Goal: Task Accomplishment & Management: Complete application form

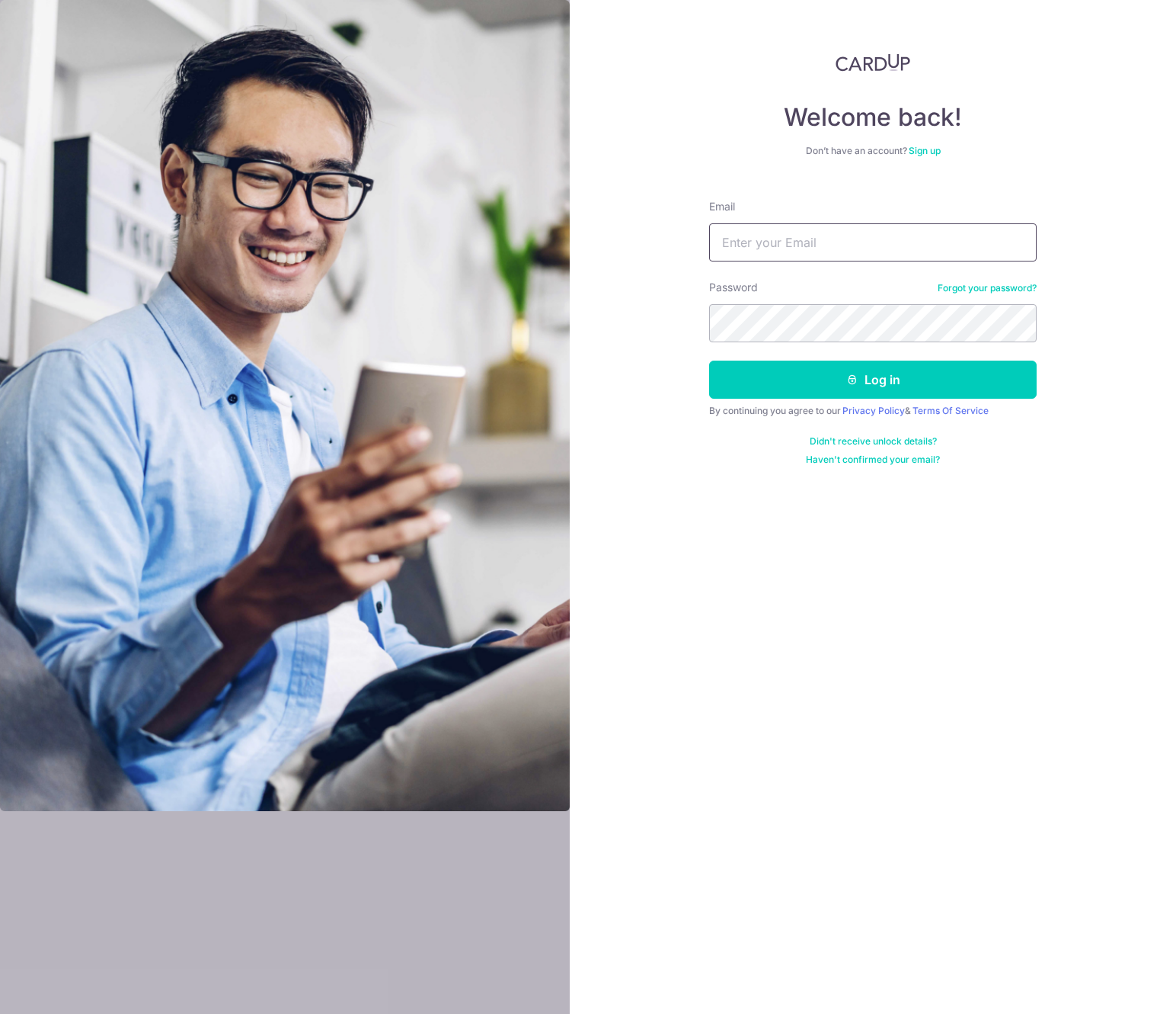
click at [799, 240] on input "Email" at bounding box center [872, 242] width 328 height 38
type input "[EMAIL_ADDRESS][DOMAIN_NAME]"
click at [709, 360] on button "Log in" at bounding box center [872, 379] width 328 height 38
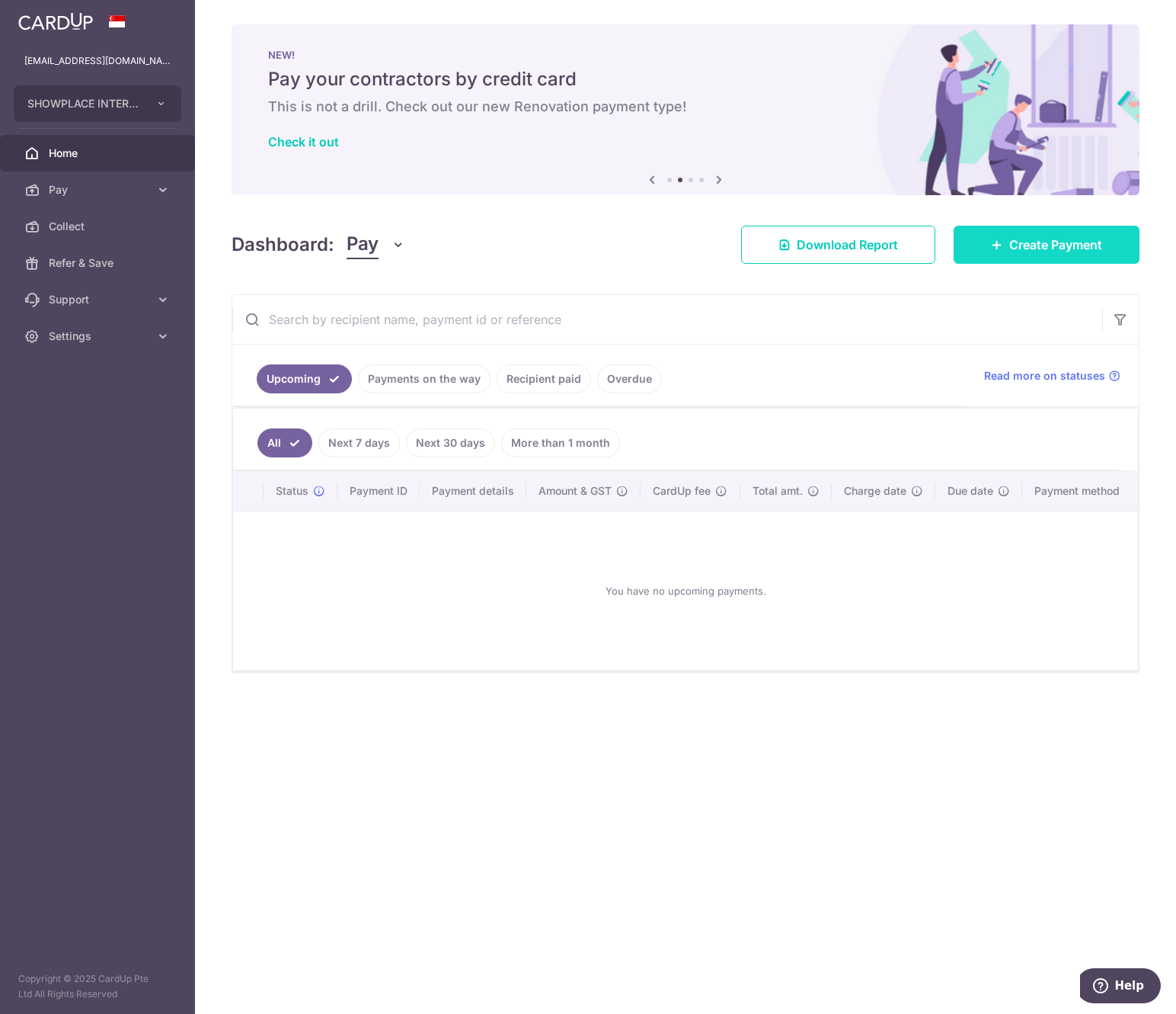
click at [974, 240] on link "Create Payment" at bounding box center [1047, 245] width 186 height 38
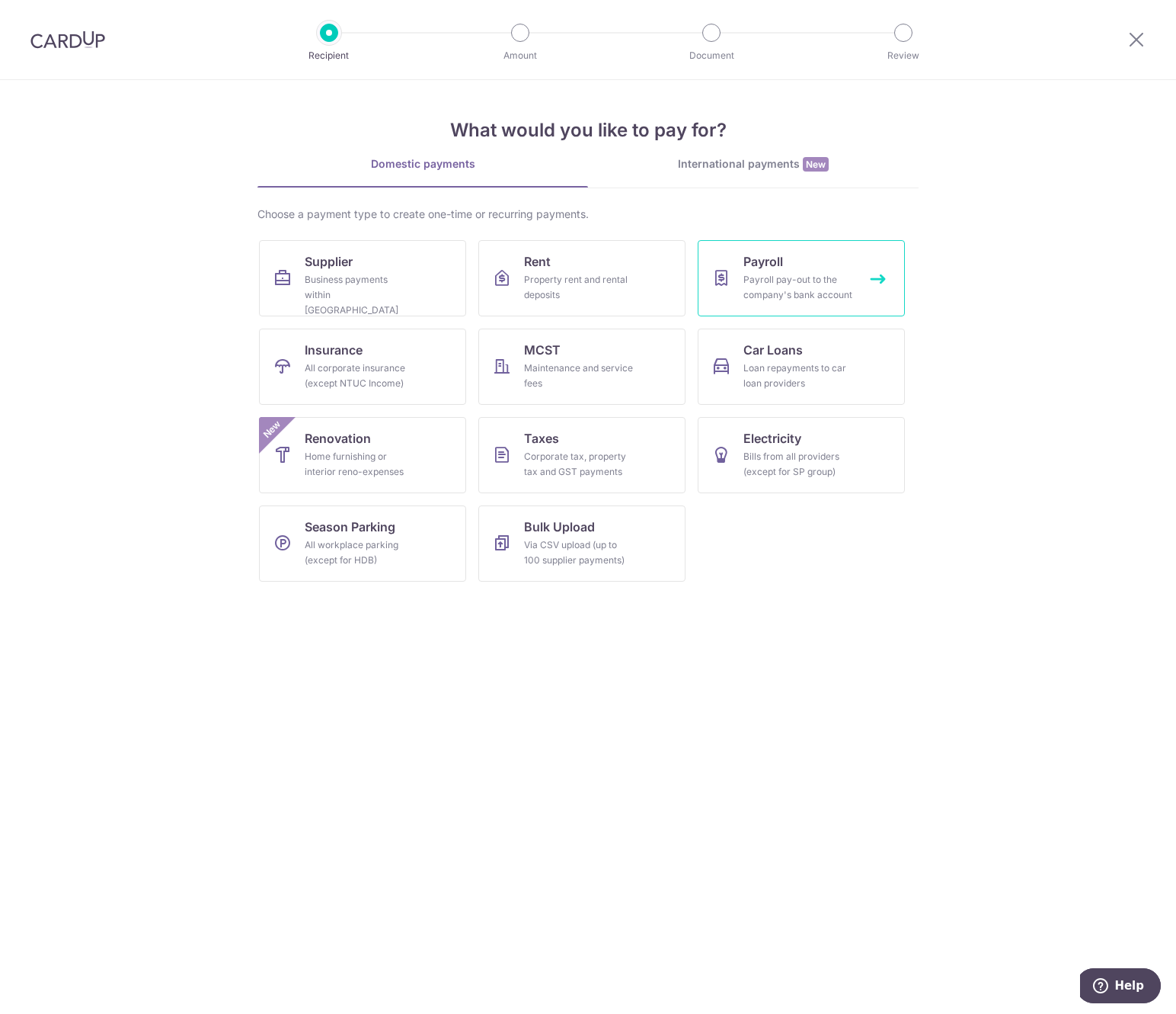
click at [787, 276] on div "Payroll pay-out to the company's bank account" at bounding box center [798, 287] width 110 height 31
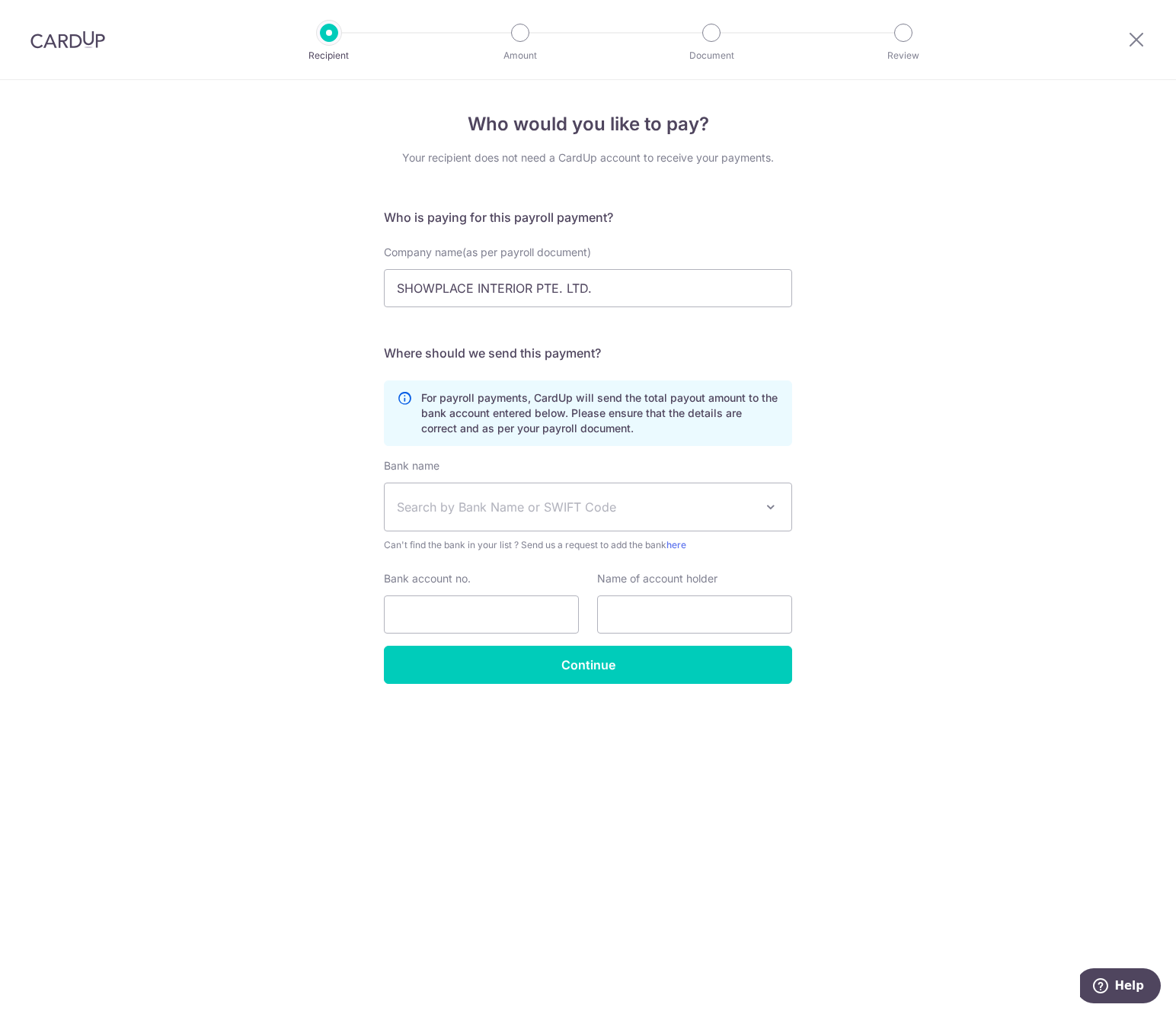
click at [615, 510] on span "Search by Bank Name or SWIFT Code" at bounding box center [576, 507] width 358 height 18
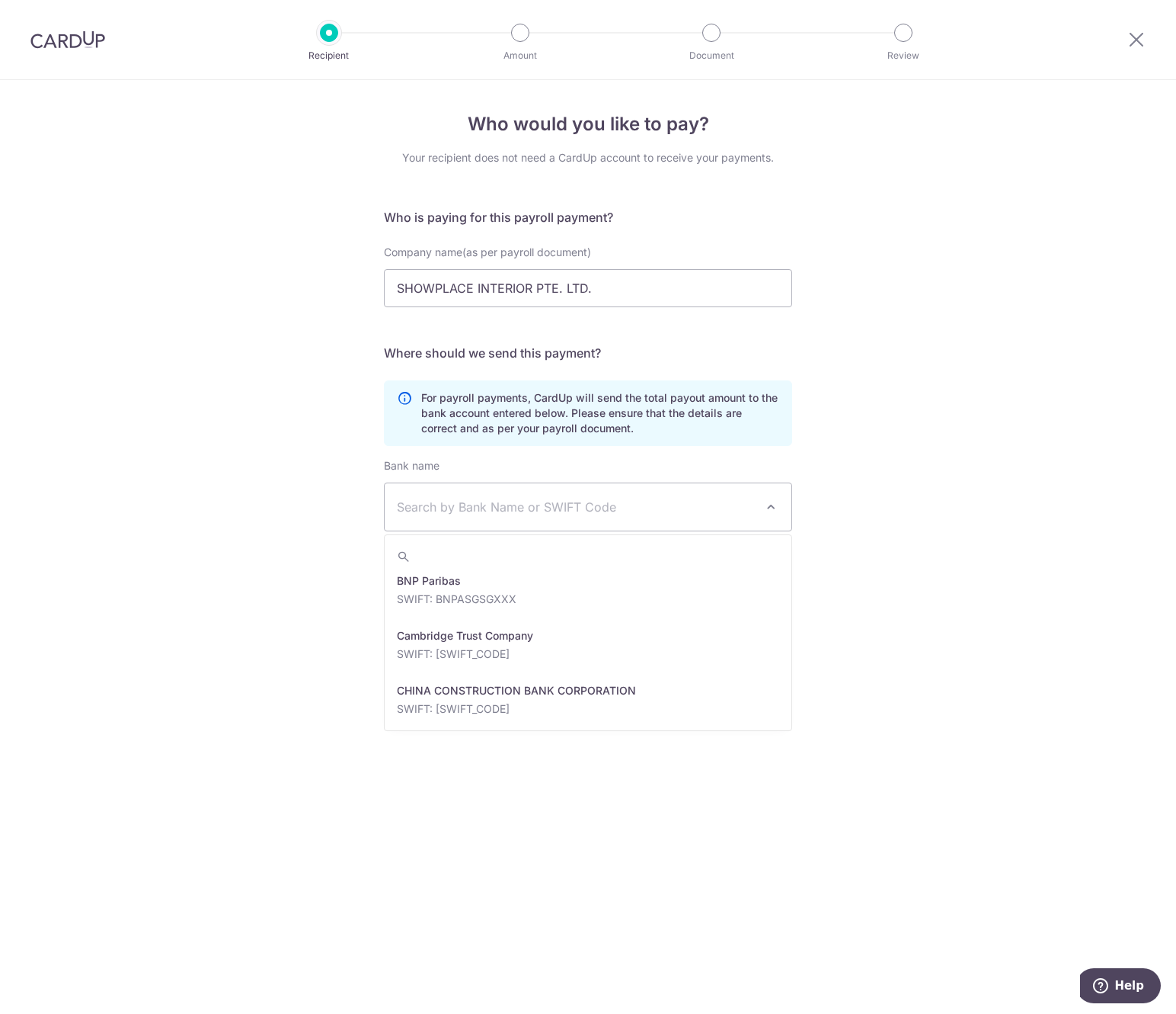
scroll to position [631, 0]
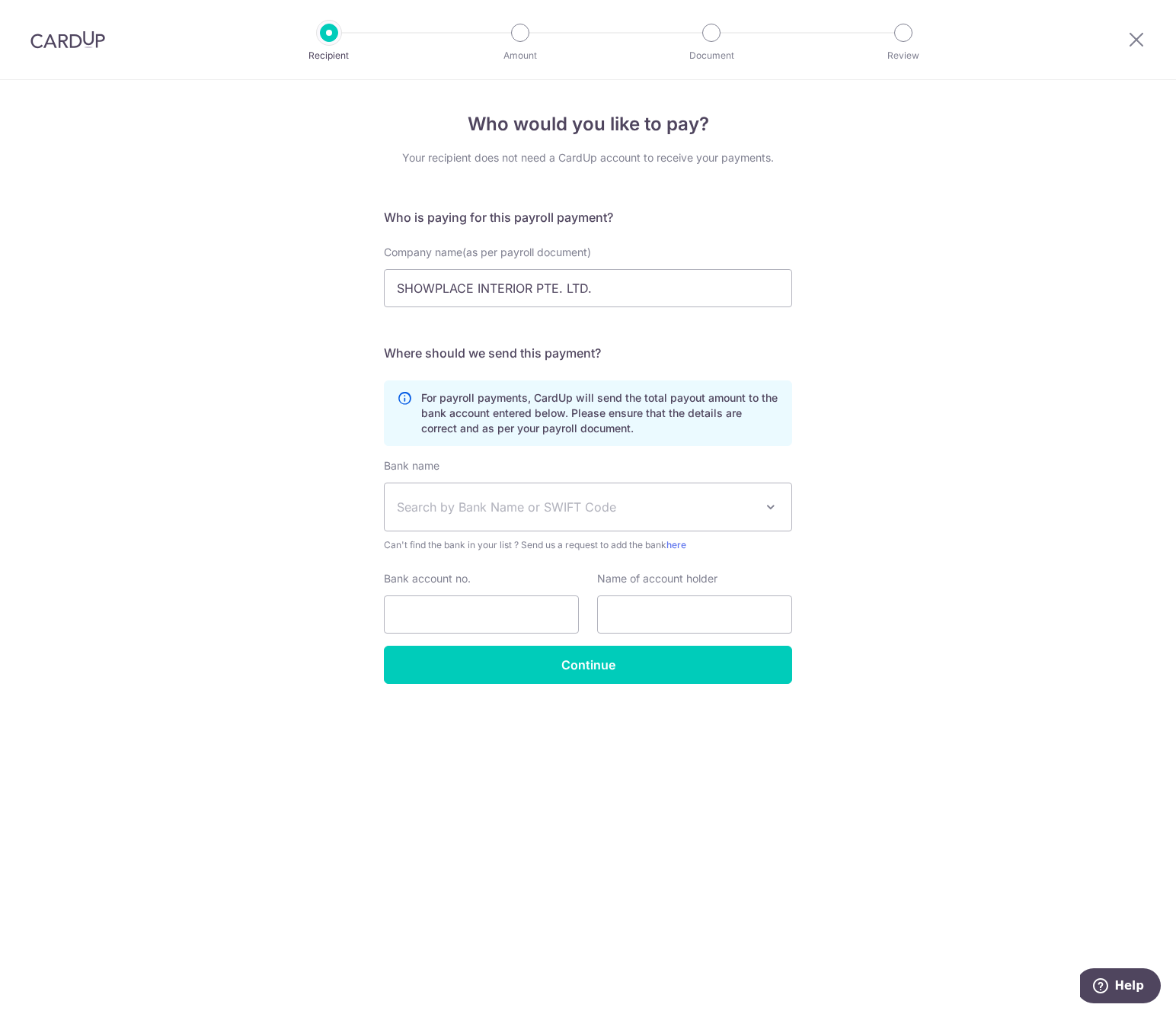
click at [870, 560] on div "Who would you like to pay? Your recipient does not need a CardUp account to rec…" at bounding box center [588, 547] width 1176 height 934
click at [1134, 41] on icon at bounding box center [1136, 39] width 18 height 19
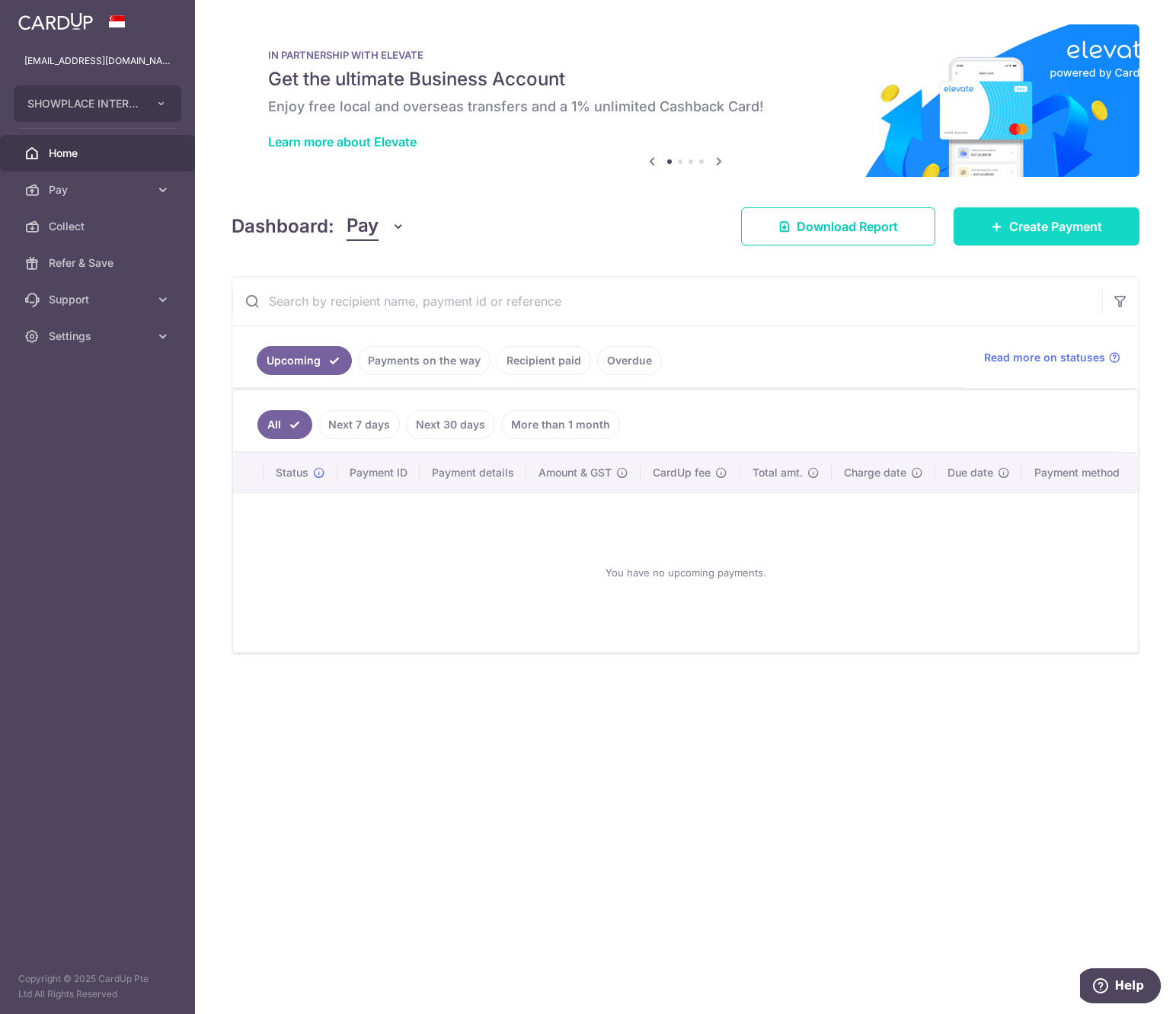
click at [1051, 213] on link "Create Payment" at bounding box center [1047, 226] width 186 height 38
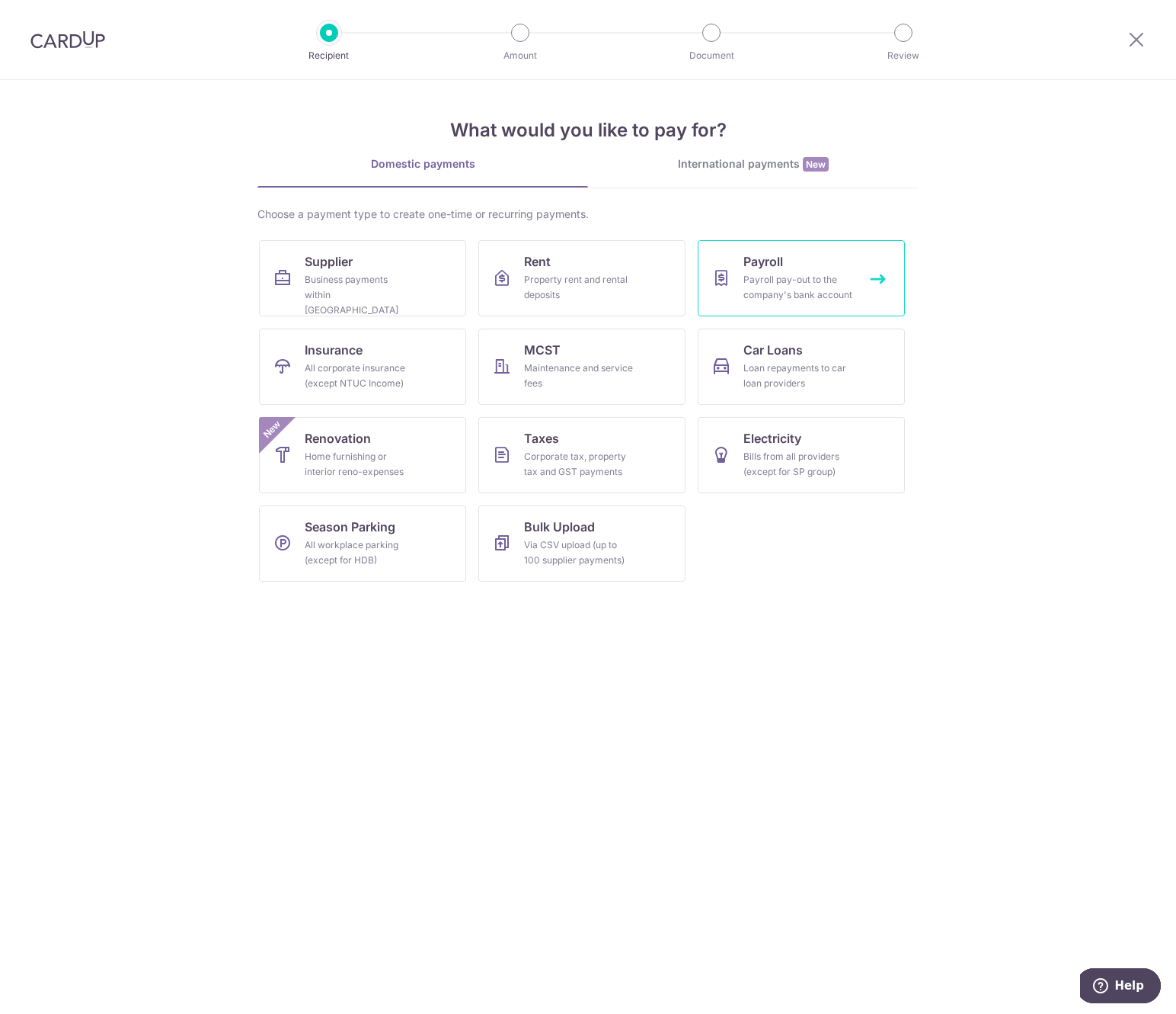
click at [777, 274] on div "Payroll pay-out to the company's bank account" at bounding box center [798, 287] width 110 height 31
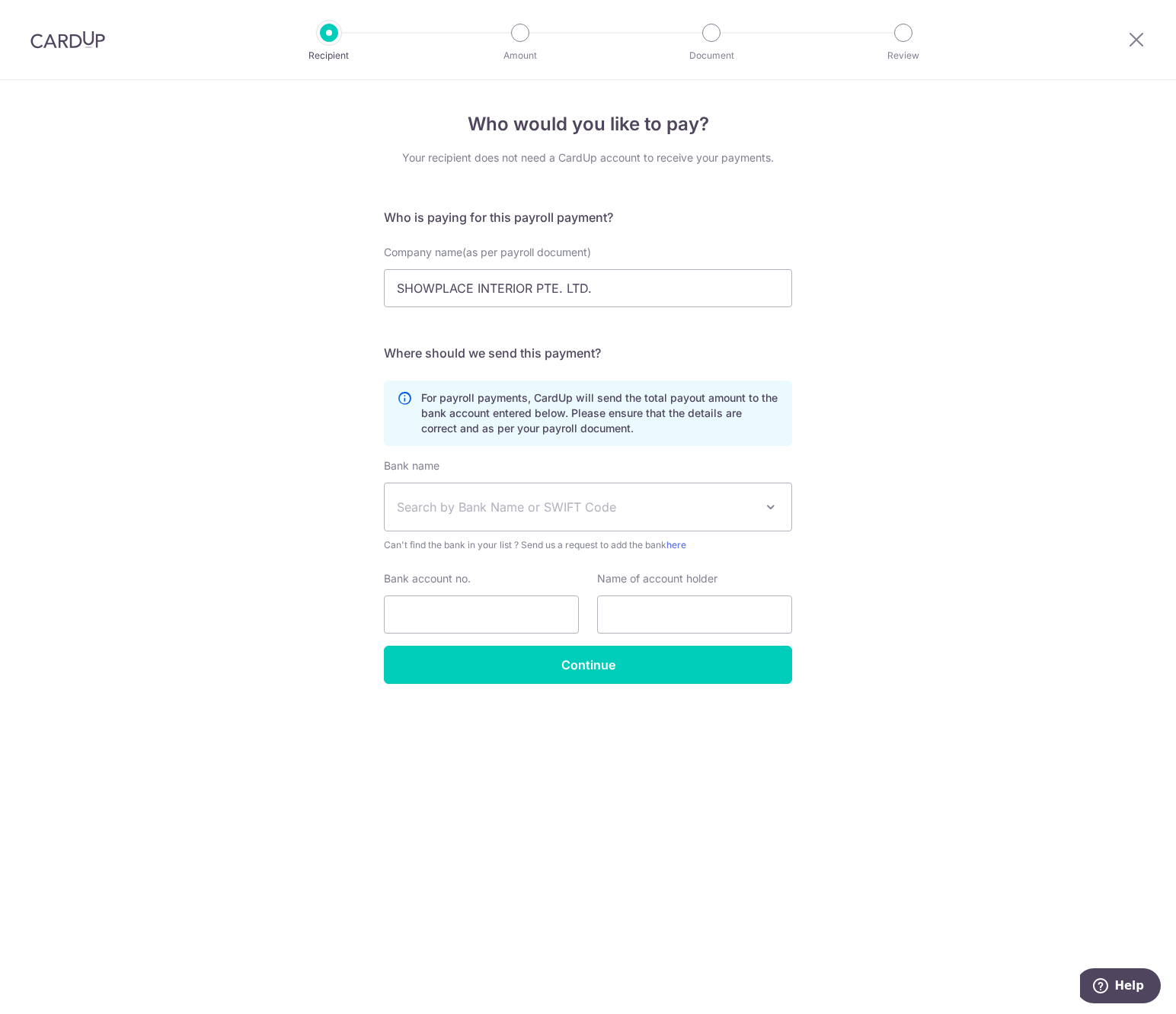
click at [871, 428] on div "Who would you like to pay? Your recipient does not need a CardUp account to rec…" at bounding box center [588, 547] width 1176 height 934
click at [644, 507] on span "Search by Bank Name or SWIFT Code" at bounding box center [576, 507] width 358 height 18
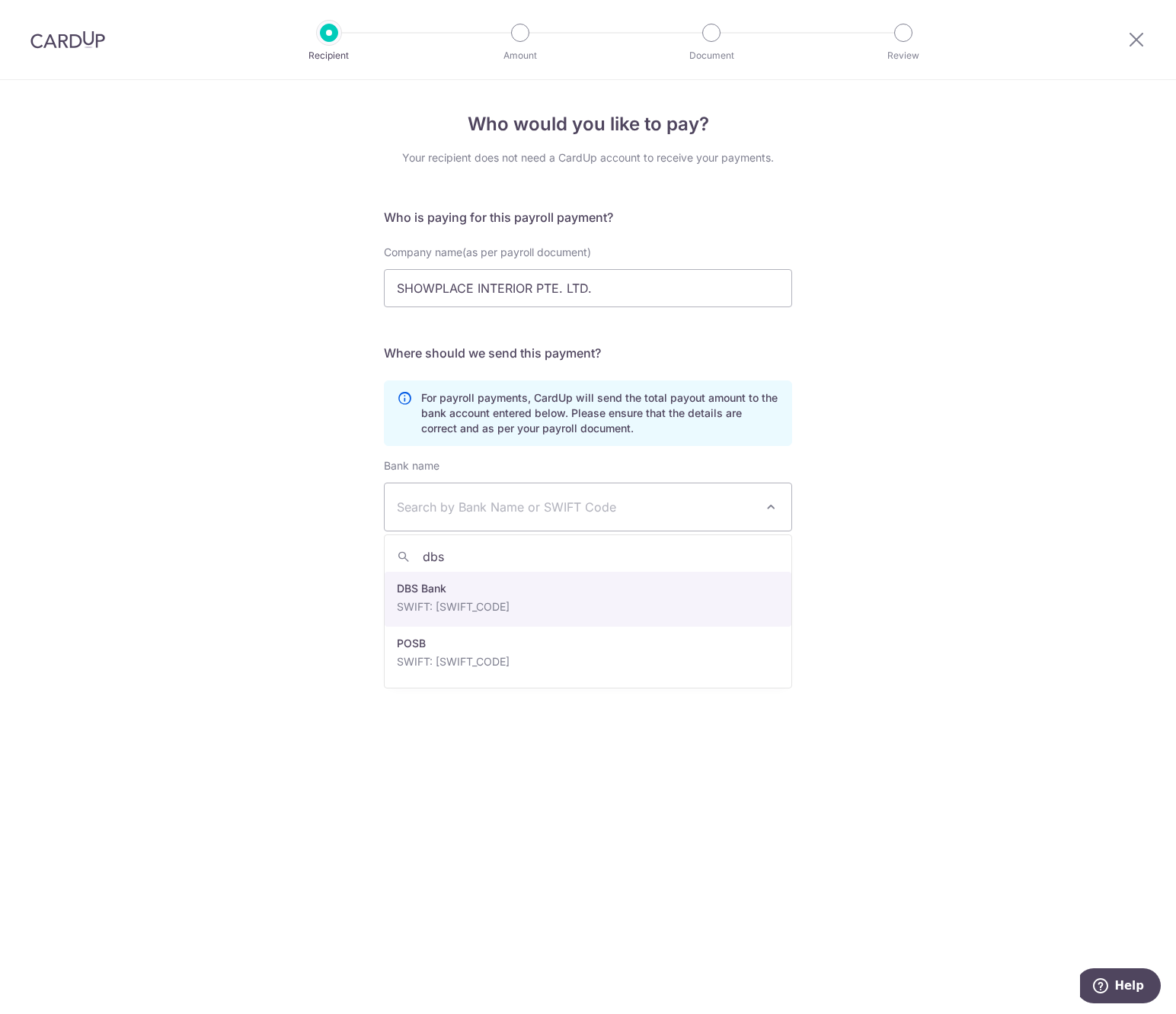
type input "dbs"
select select "6"
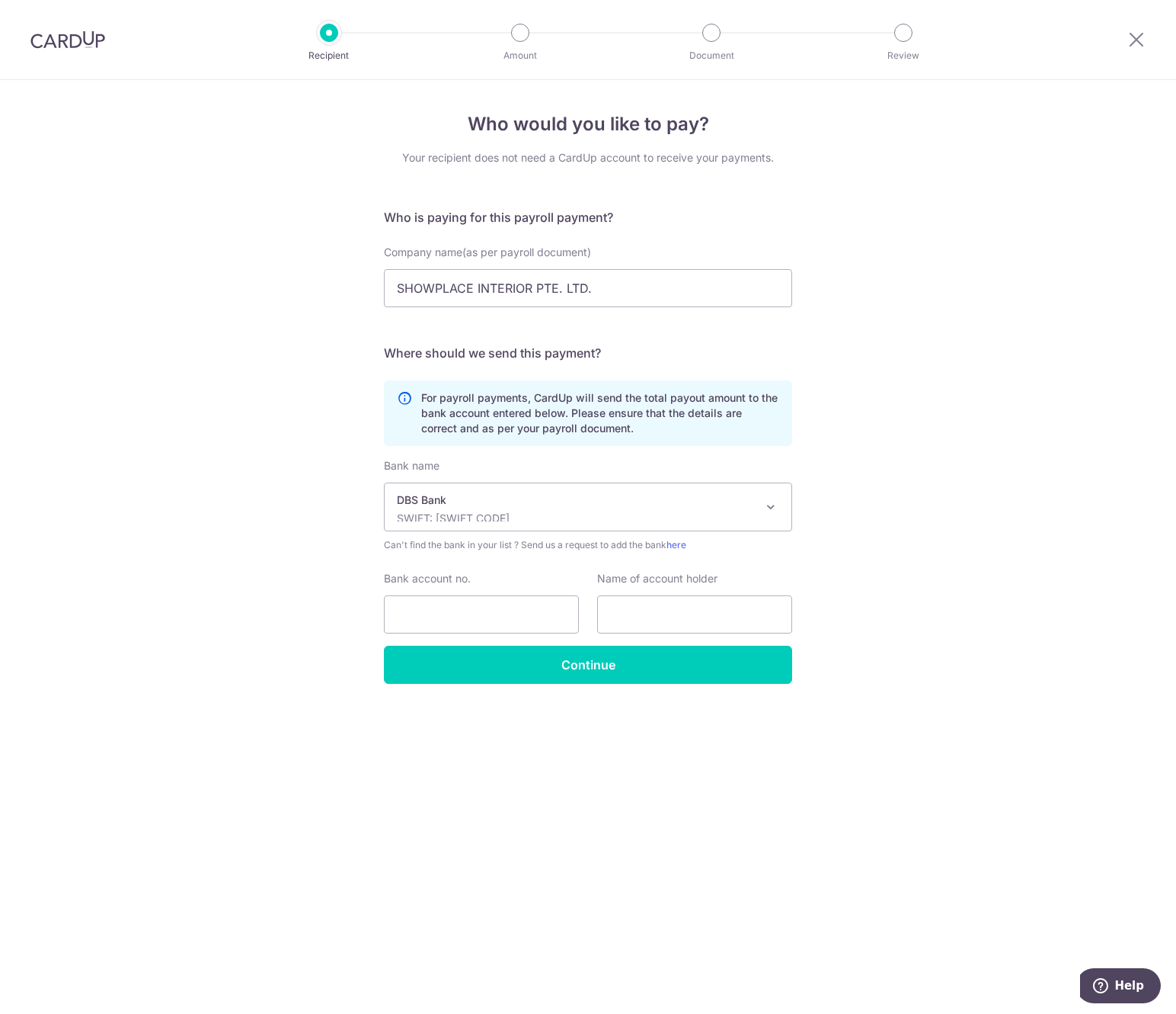
click at [967, 565] on div "Who would you like to pay? Your recipient does not need a CardUp account to rec…" at bounding box center [588, 547] width 1176 height 934
click at [496, 614] on input "Bank account no." at bounding box center [481, 614] width 195 height 38
paste input "885215528856"
type input "885215528856"
click at [538, 282] on input "SHOWPLACE INTERIOR PTE. LTD." at bounding box center [588, 288] width 409 height 38
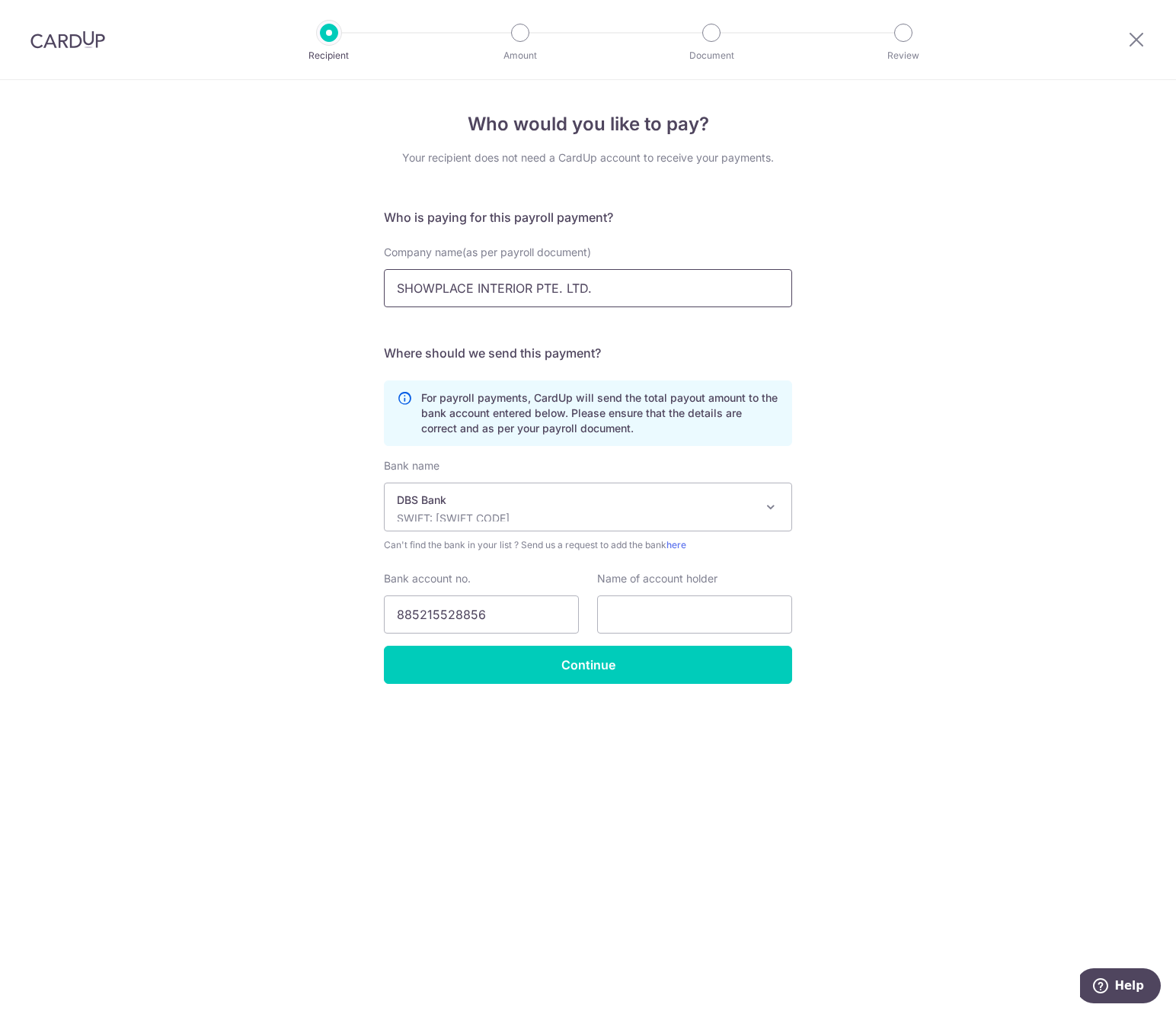
click at [538, 282] on input "SHOWPLACE INTERIOR PTE. LTD." at bounding box center [588, 288] width 409 height 38
click at [656, 611] on input "text" at bounding box center [694, 614] width 195 height 38
paste input "SHOWPLACE INTERIOR PTE. LTD."
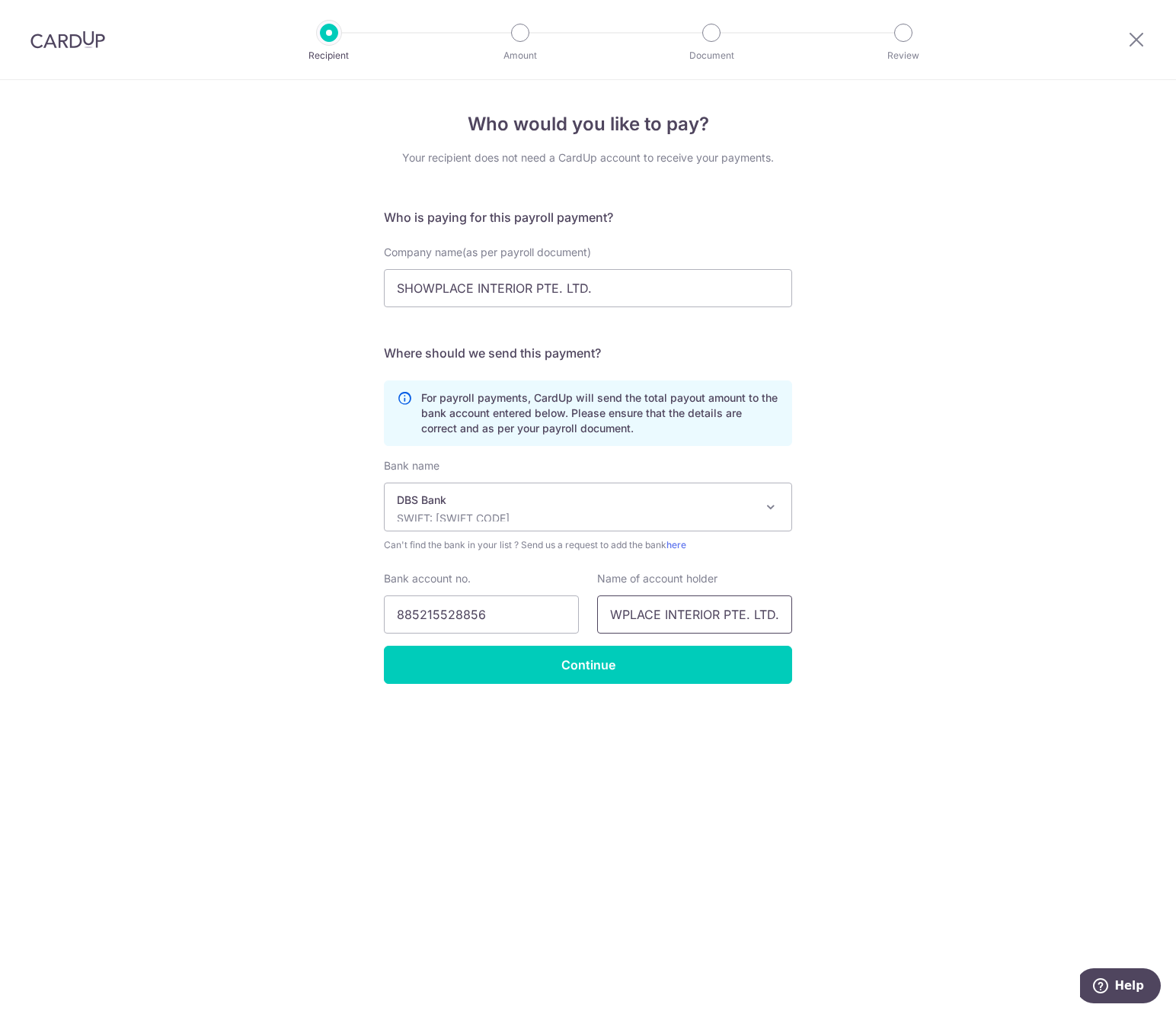
type input "SHOWPLACE INTERIOR PTE. LTD."
click at [884, 504] on div "Who would you like to pay? Your recipient does not need a CardUp account to rec…" at bounding box center [588, 547] width 1176 height 934
click at [616, 663] on input "Continue" at bounding box center [588, 664] width 409 height 38
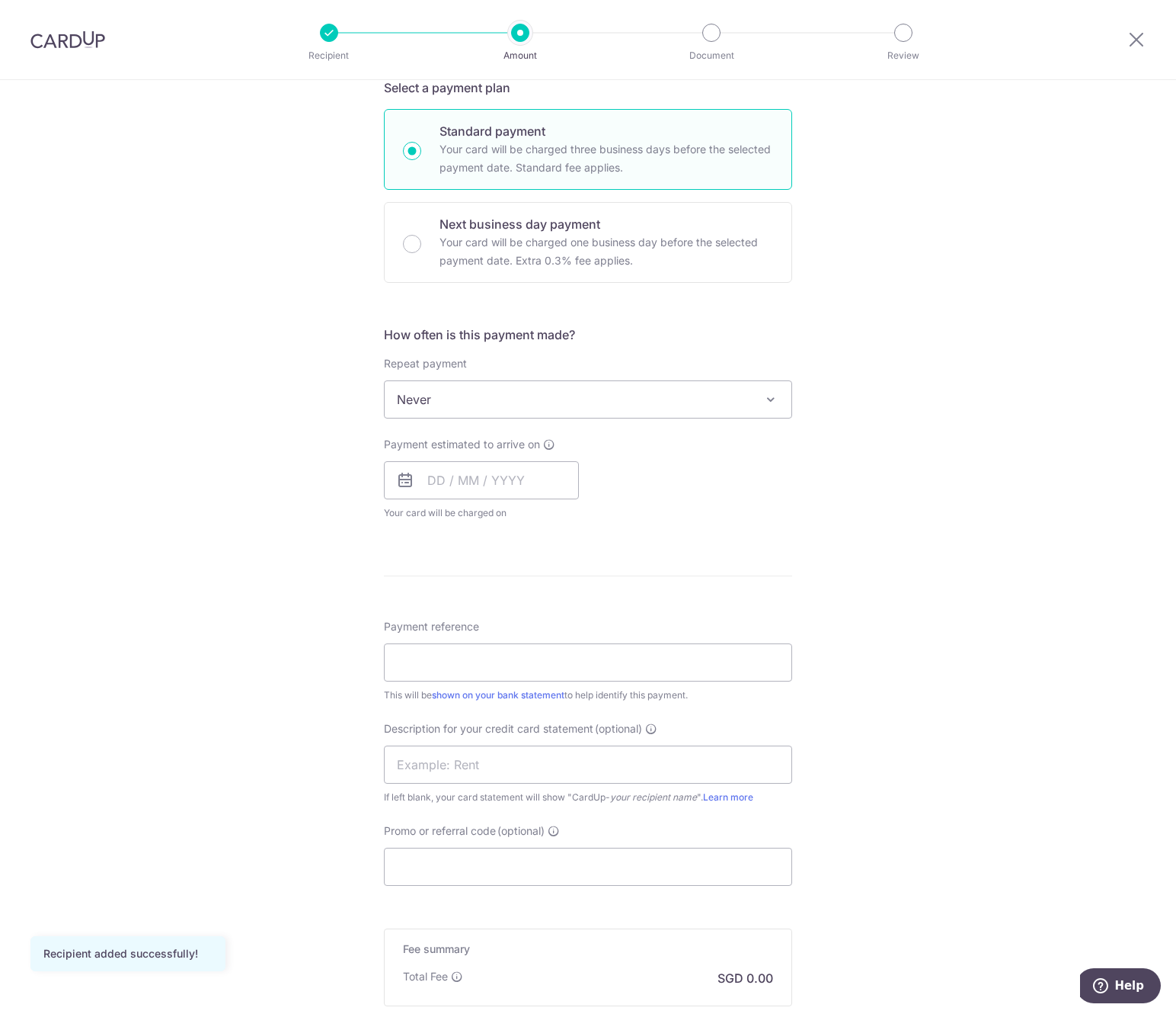
scroll to position [343, 0]
click at [627, 398] on span "Never" at bounding box center [588, 400] width 407 height 37
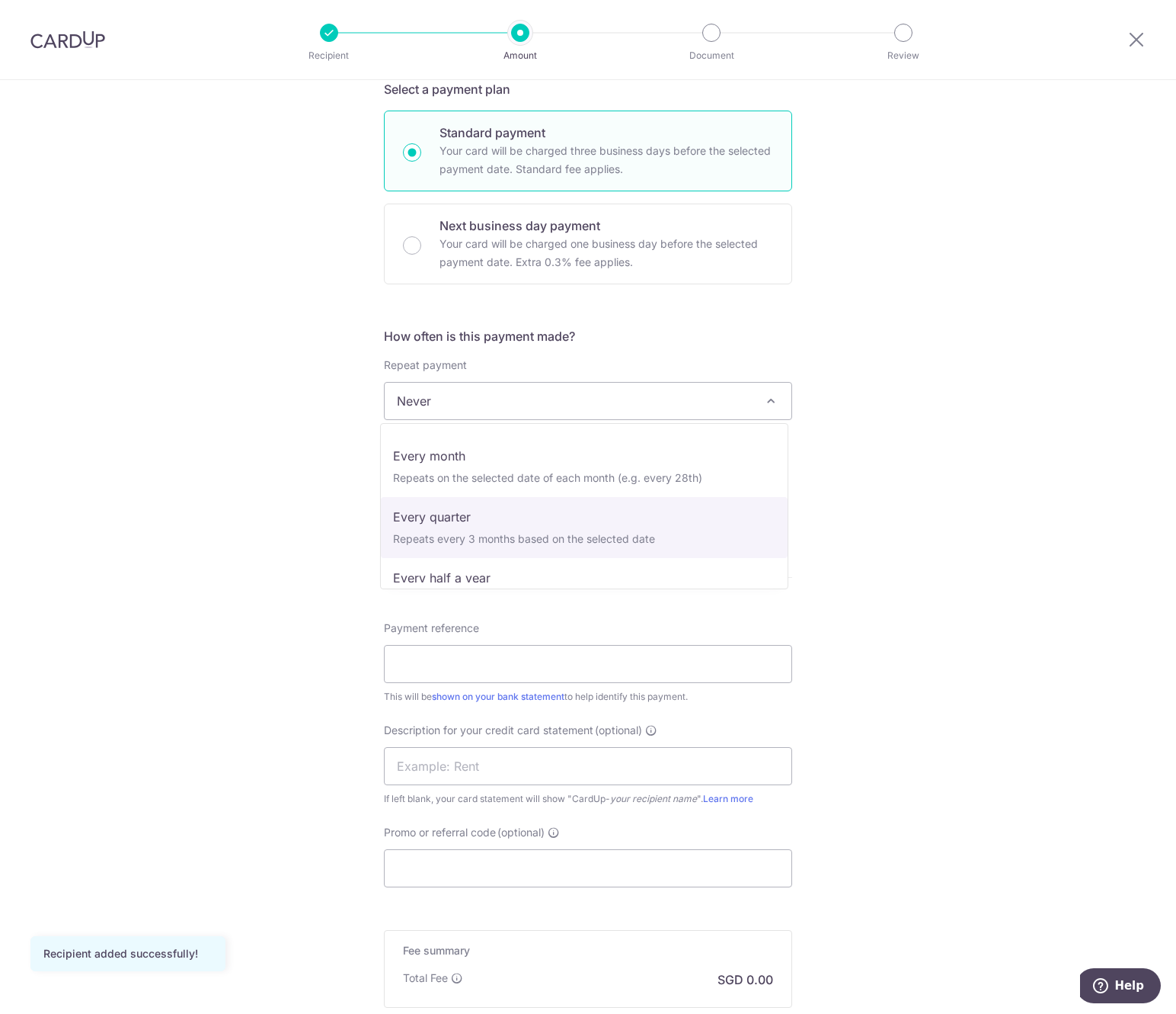
scroll to position [84, 0]
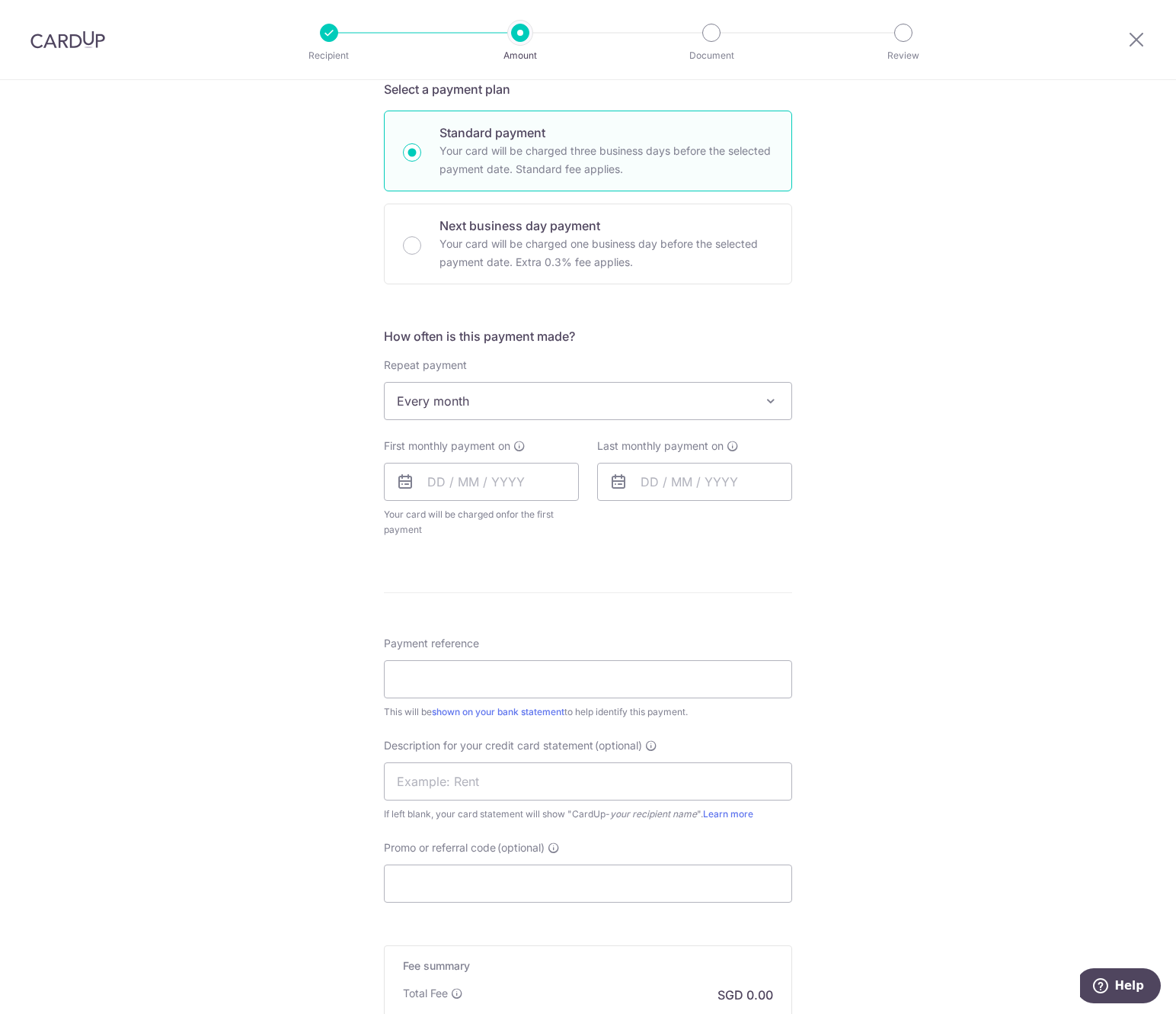
click at [901, 507] on div "Tell us more about your payment Enter payment amount SGD Recipient added succes…" at bounding box center [588, 476] width 1176 height 1480
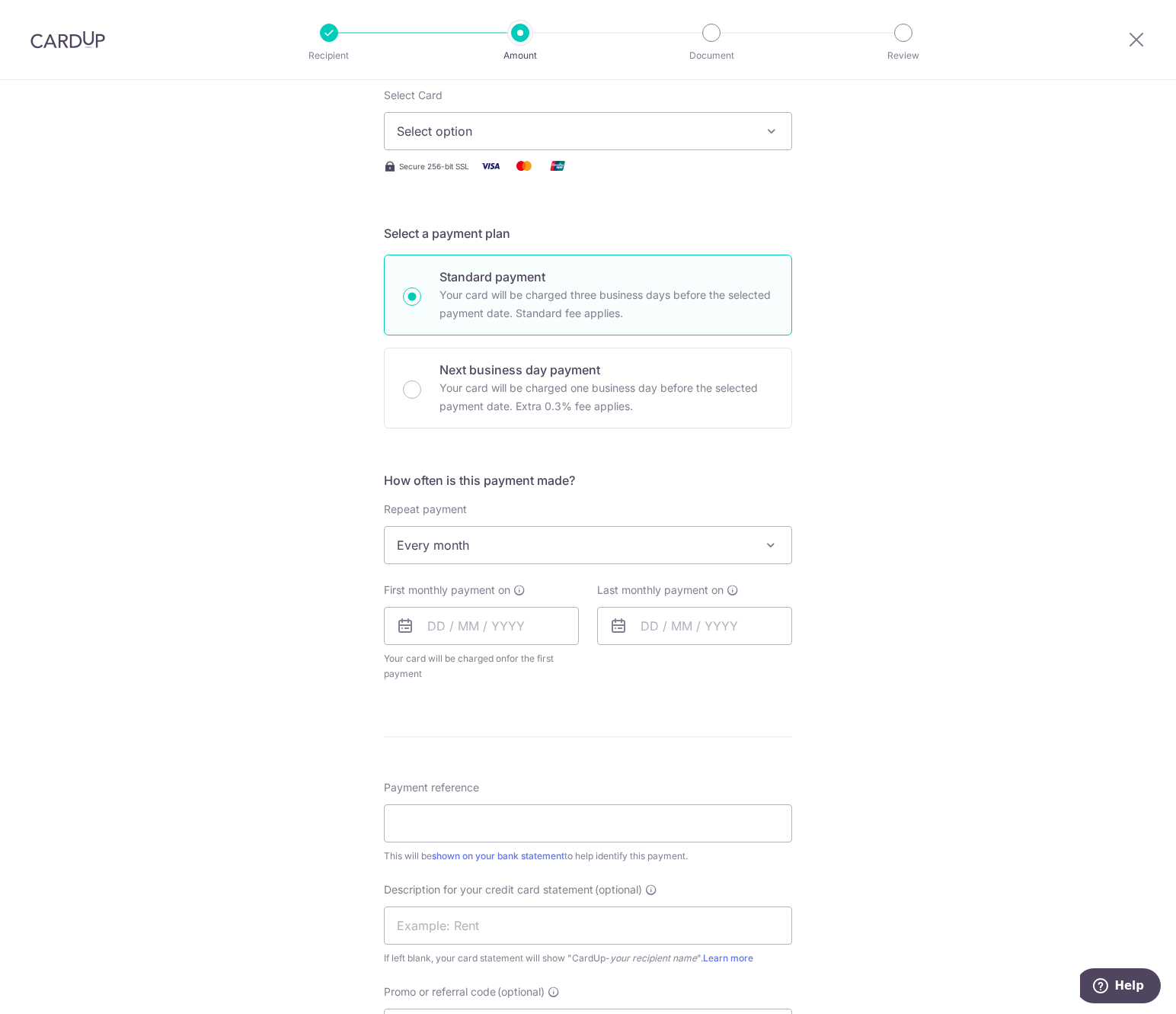
scroll to position [192, 0]
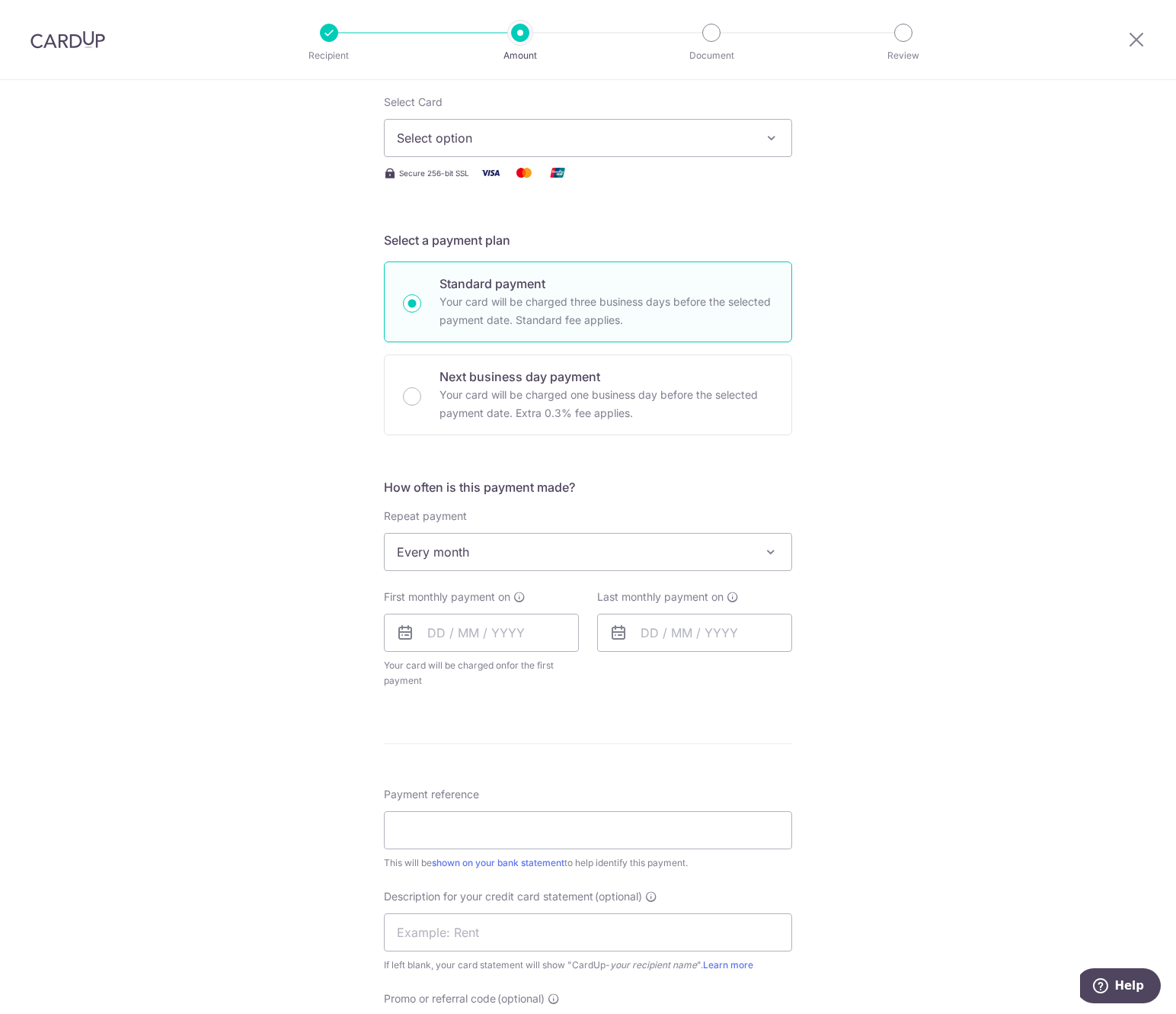
click at [577, 542] on span "Every month" at bounding box center [588, 552] width 407 height 37
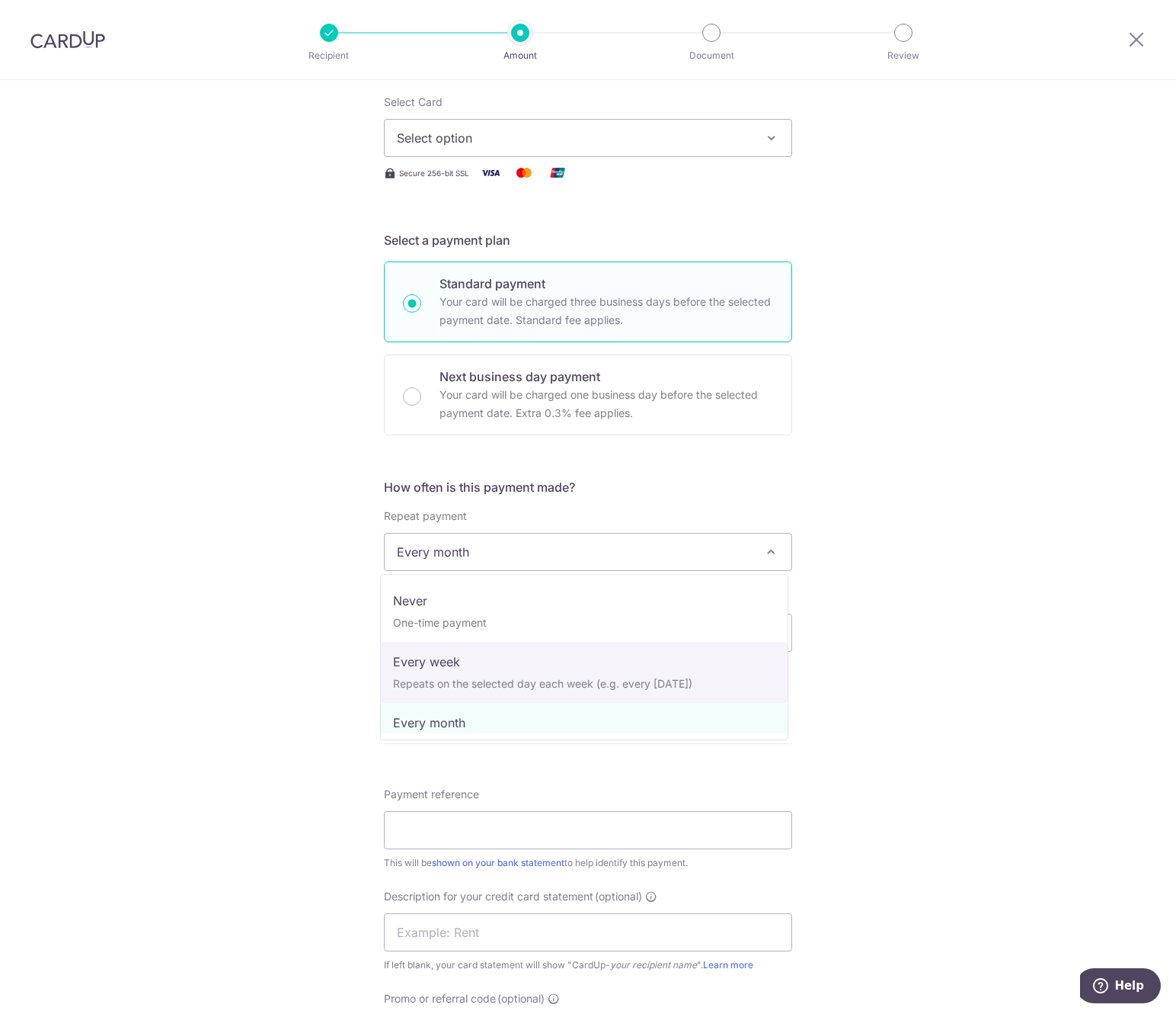
select select "2"
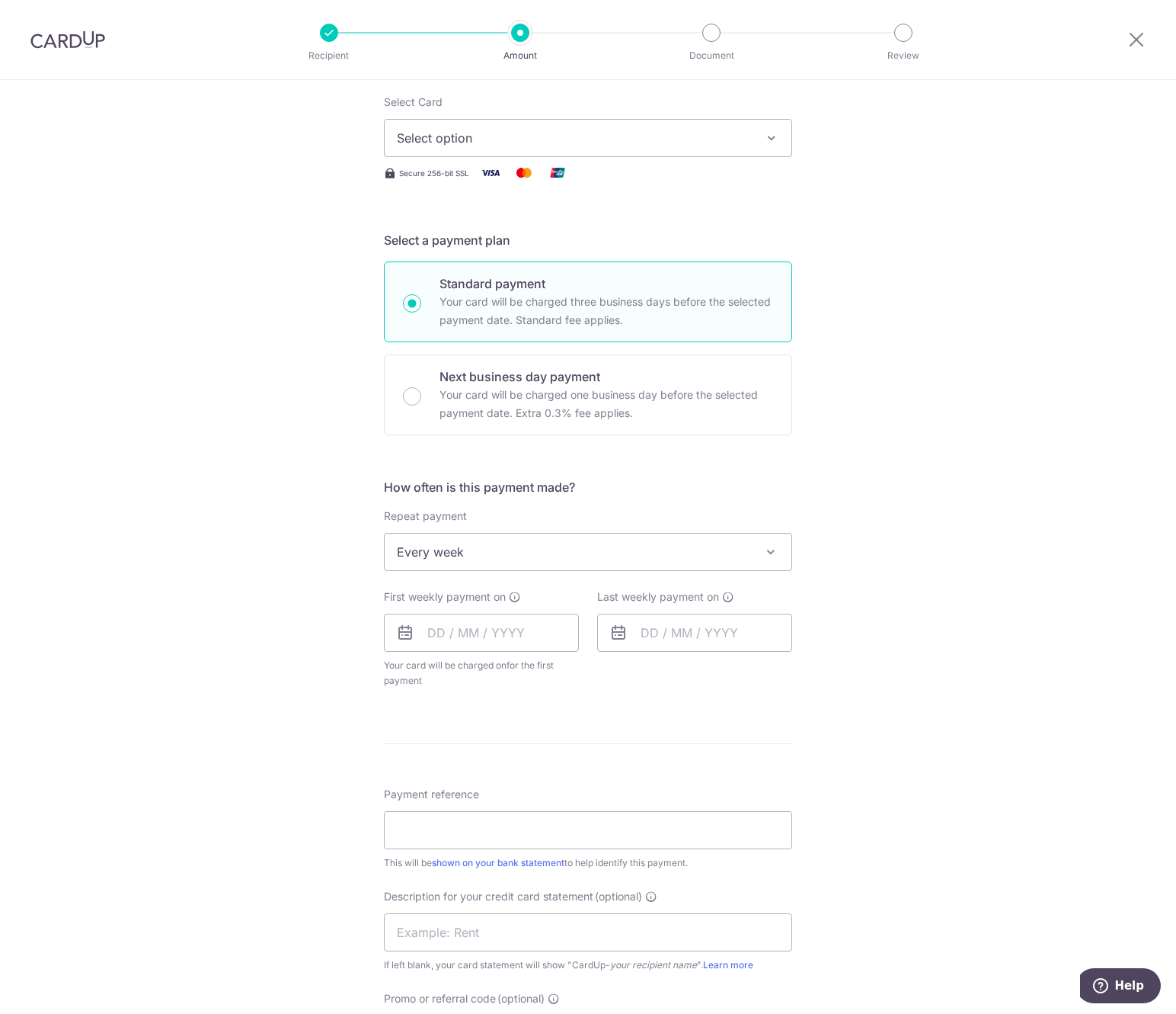
click at [861, 610] on div "Tell us more about your payment Enter payment amount SGD Recipient added succes…" at bounding box center [588, 628] width 1176 height 1480
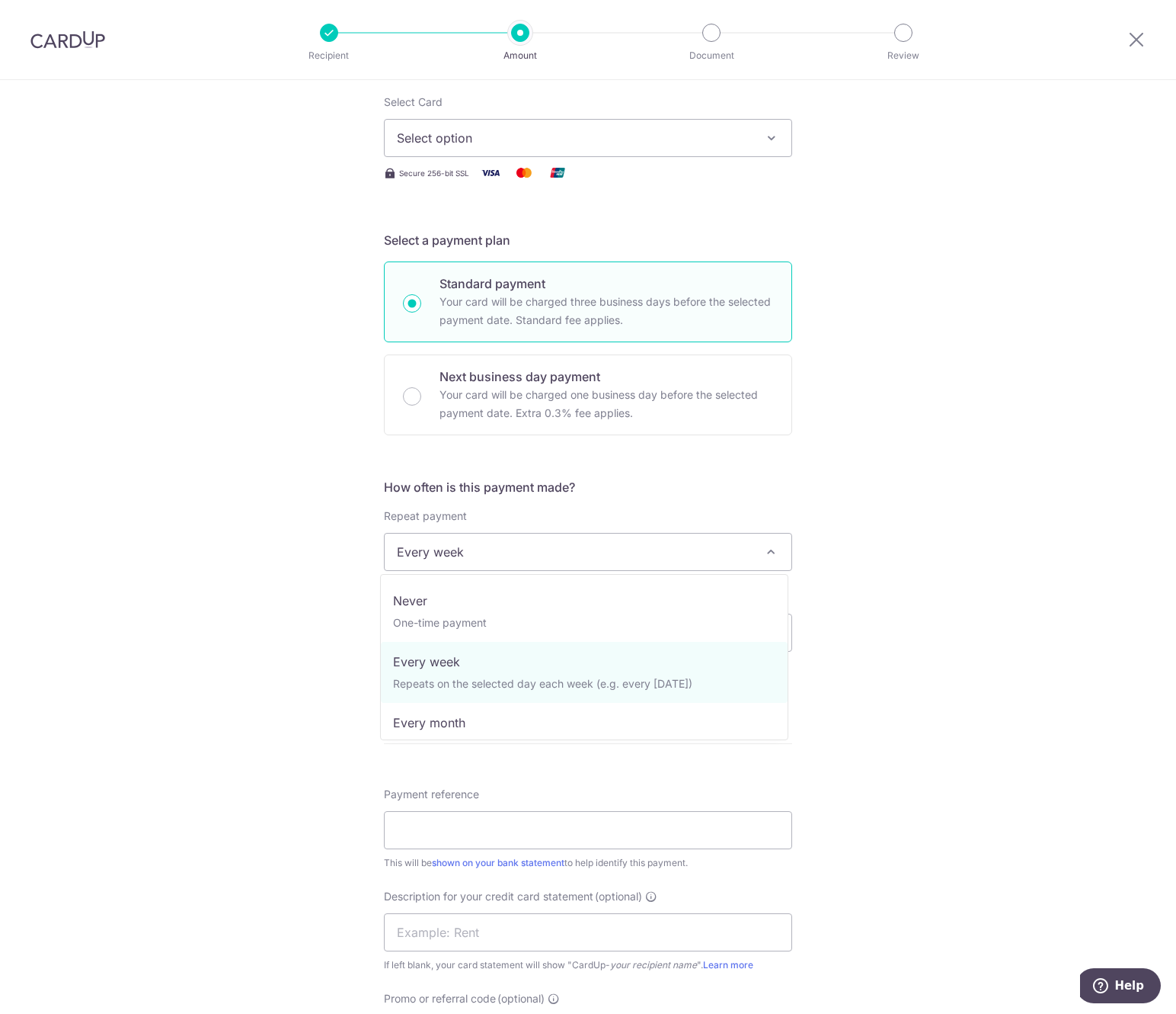
click at [667, 551] on span "Every week" at bounding box center [588, 552] width 407 height 37
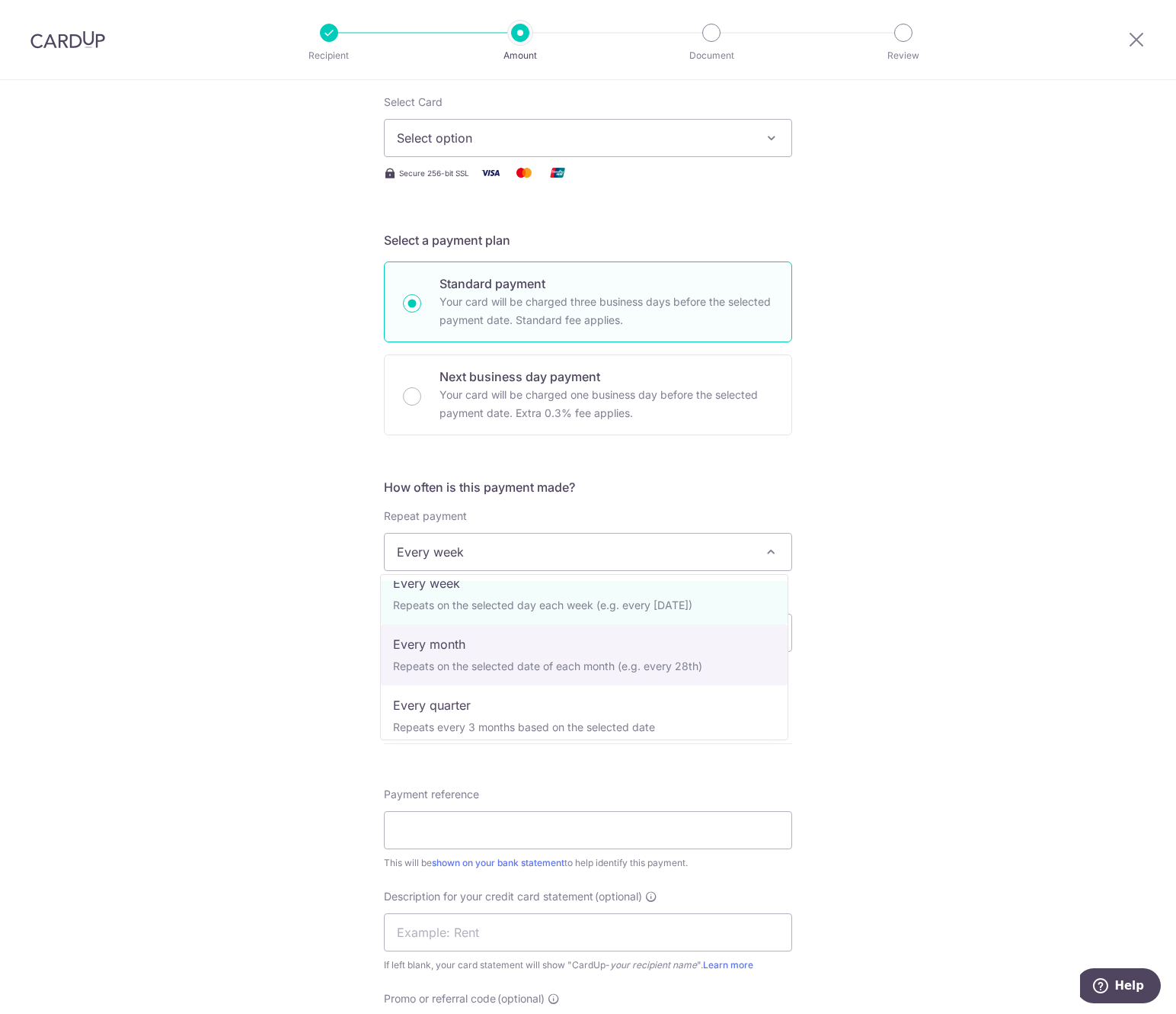
scroll to position [82, 0]
click at [878, 577] on div "Tell us more about your payment Enter payment amount SGD Recipient added succes…" at bounding box center [588, 628] width 1176 height 1480
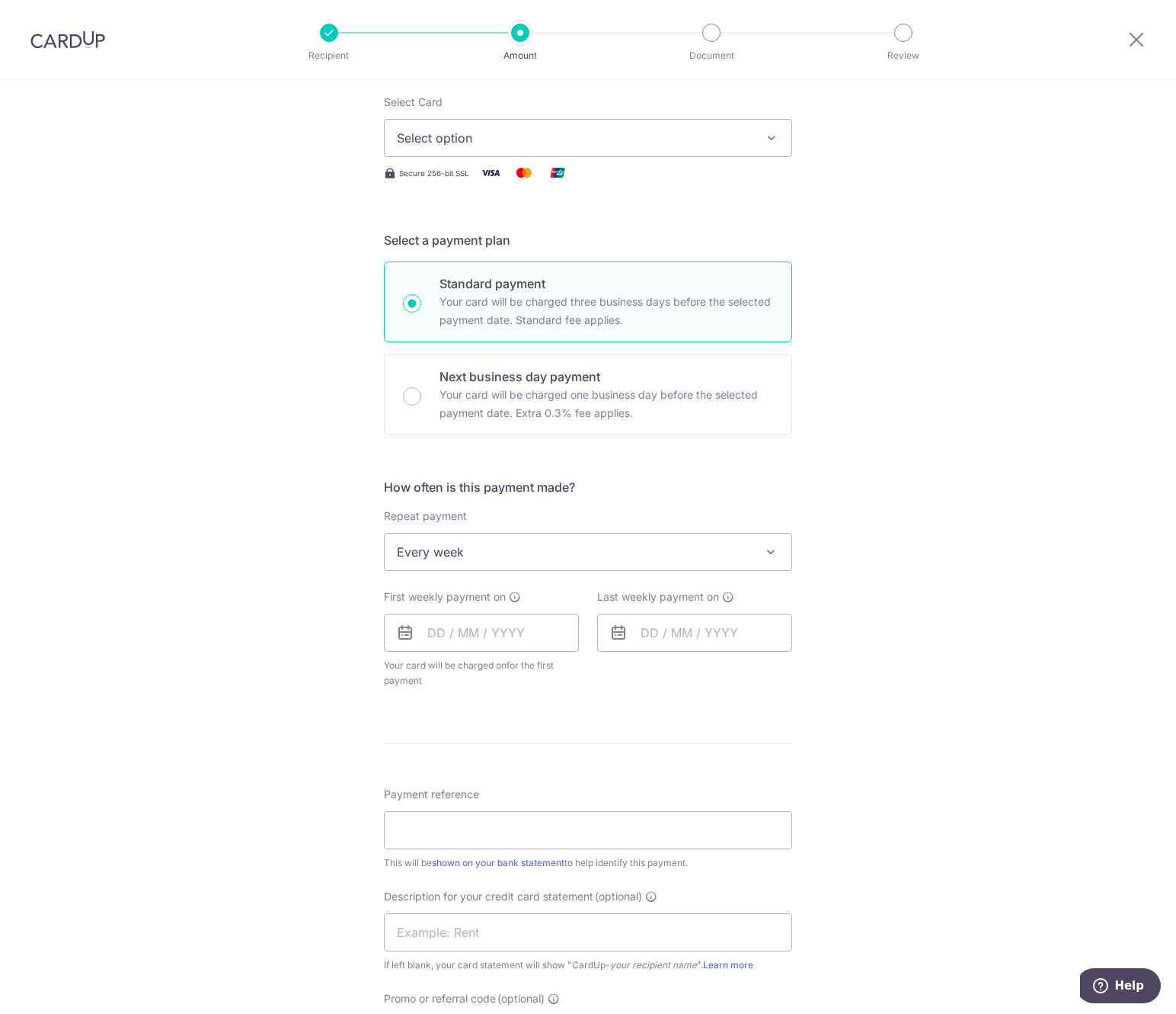
click at [898, 577] on div "Tell us more about your payment Enter payment amount SGD Recipient added succes…" at bounding box center [588, 628] width 1176 height 1480
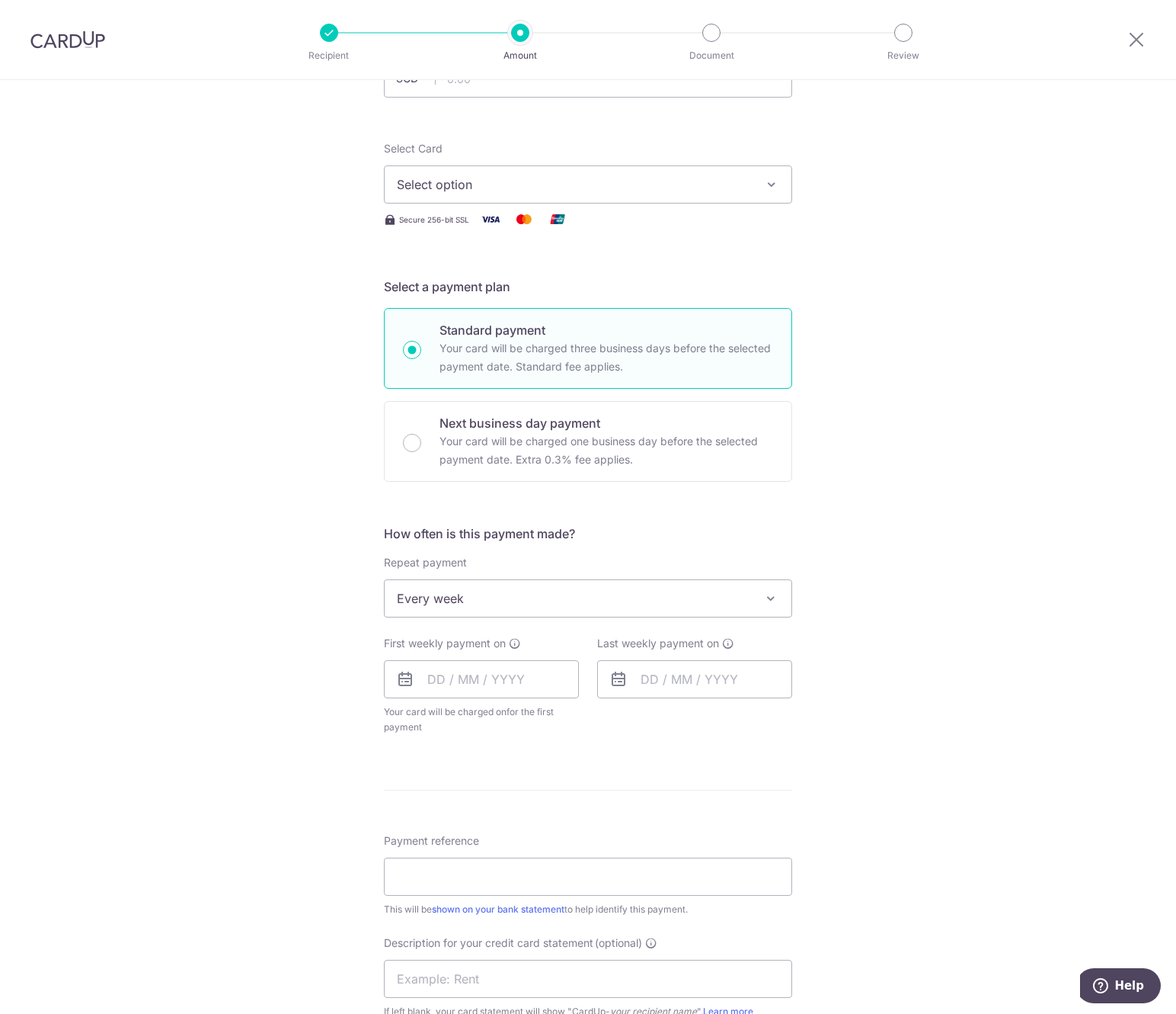
scroll to position [138, 0]
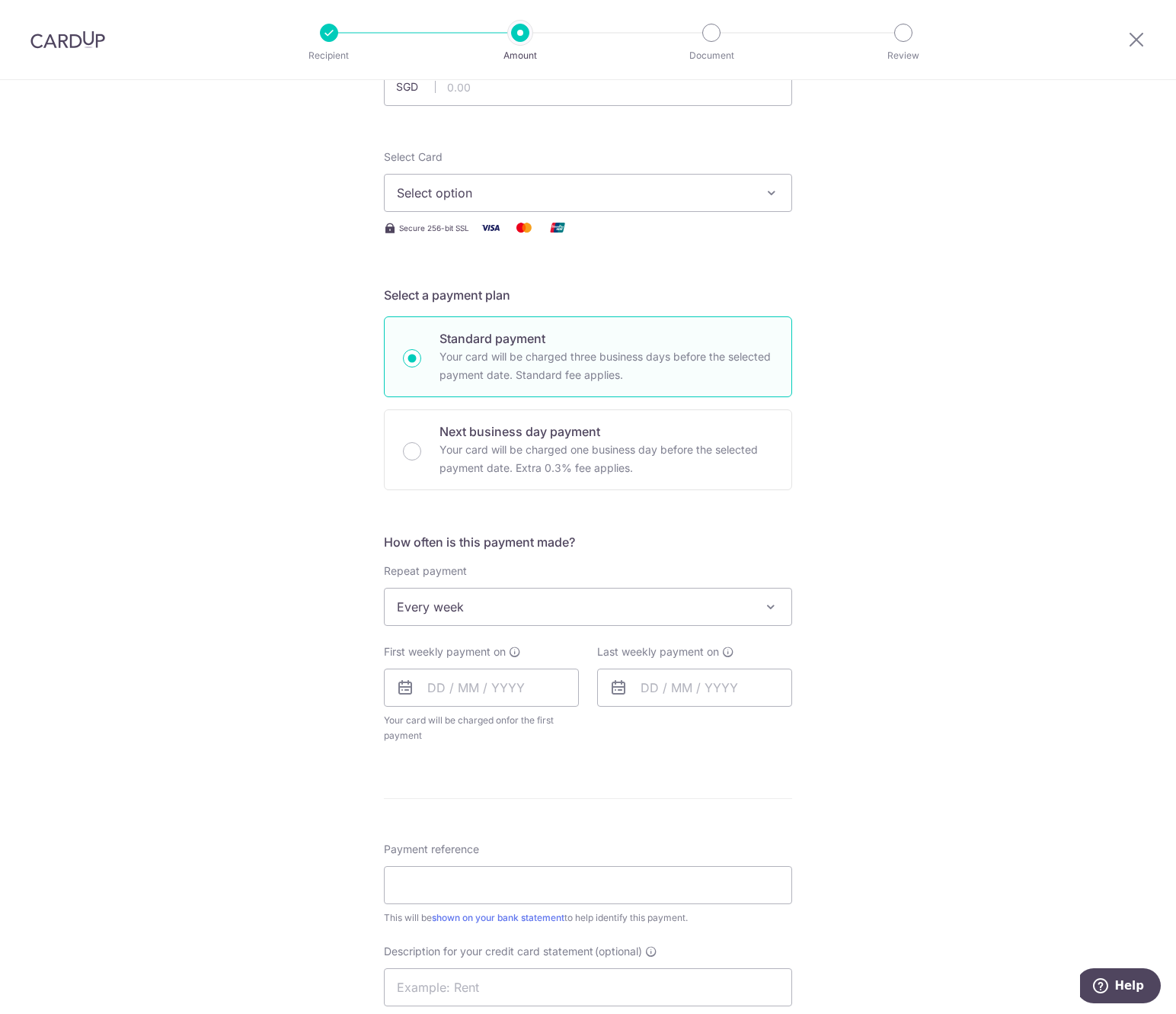
click at [651, 186] on span "Select option" at bounding box center [574, 192] width 355 height 18
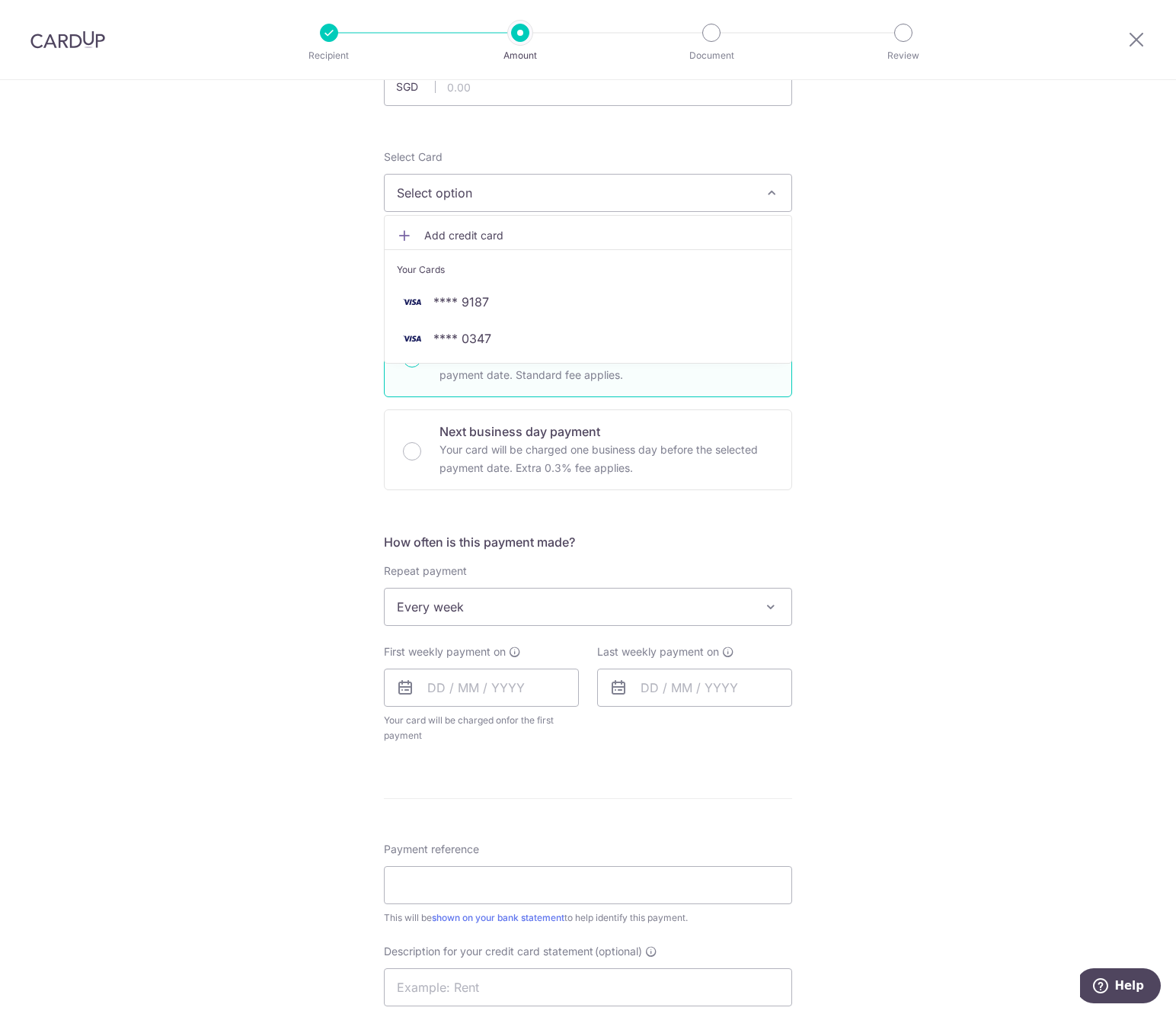
click at [485, 239] on span "Add credit card" at bounding box center [602, 235] width 355 height 15
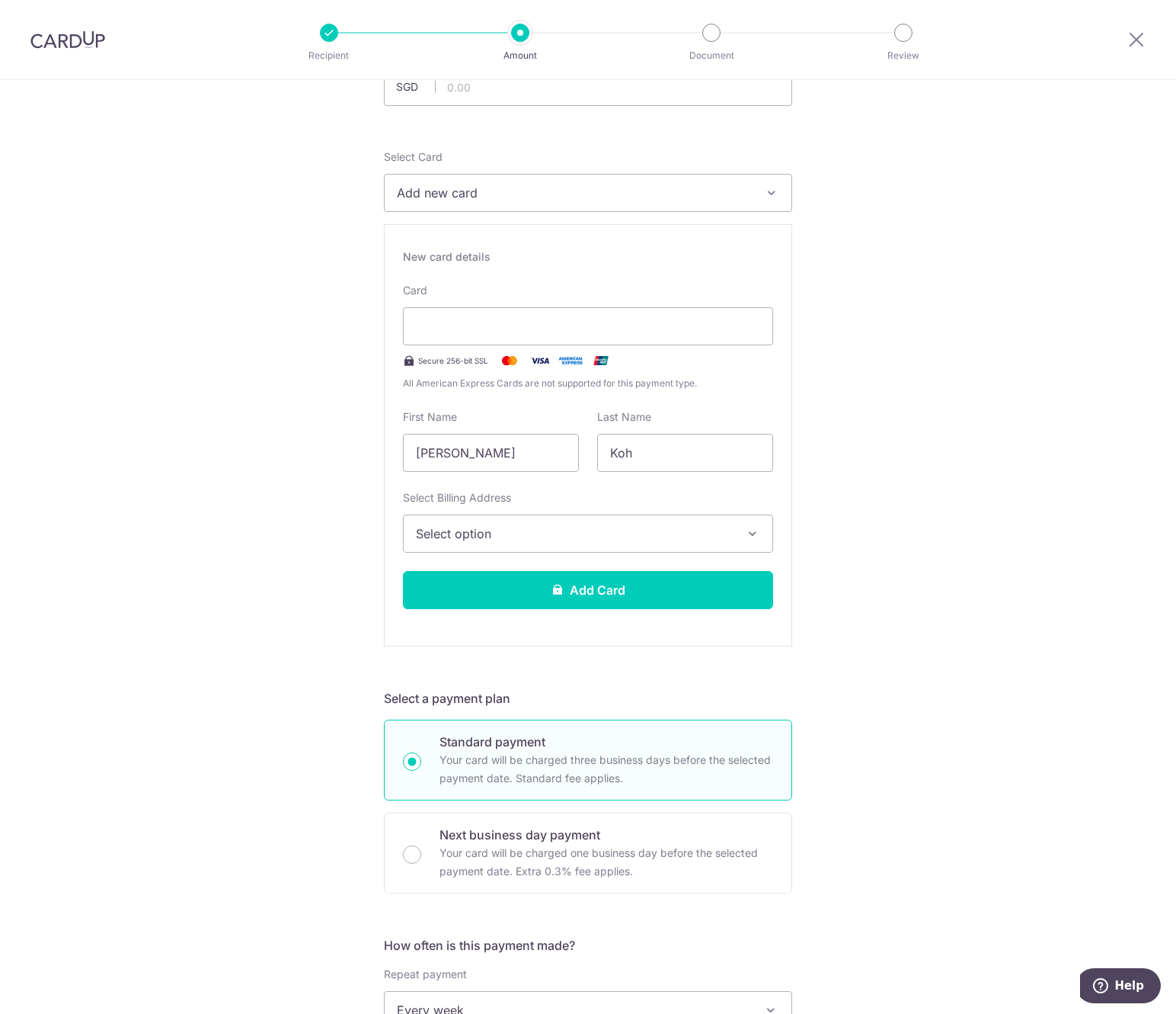
click at [642, 534] on span "Select option" at bounding box center [574, 533] width 317 height 18
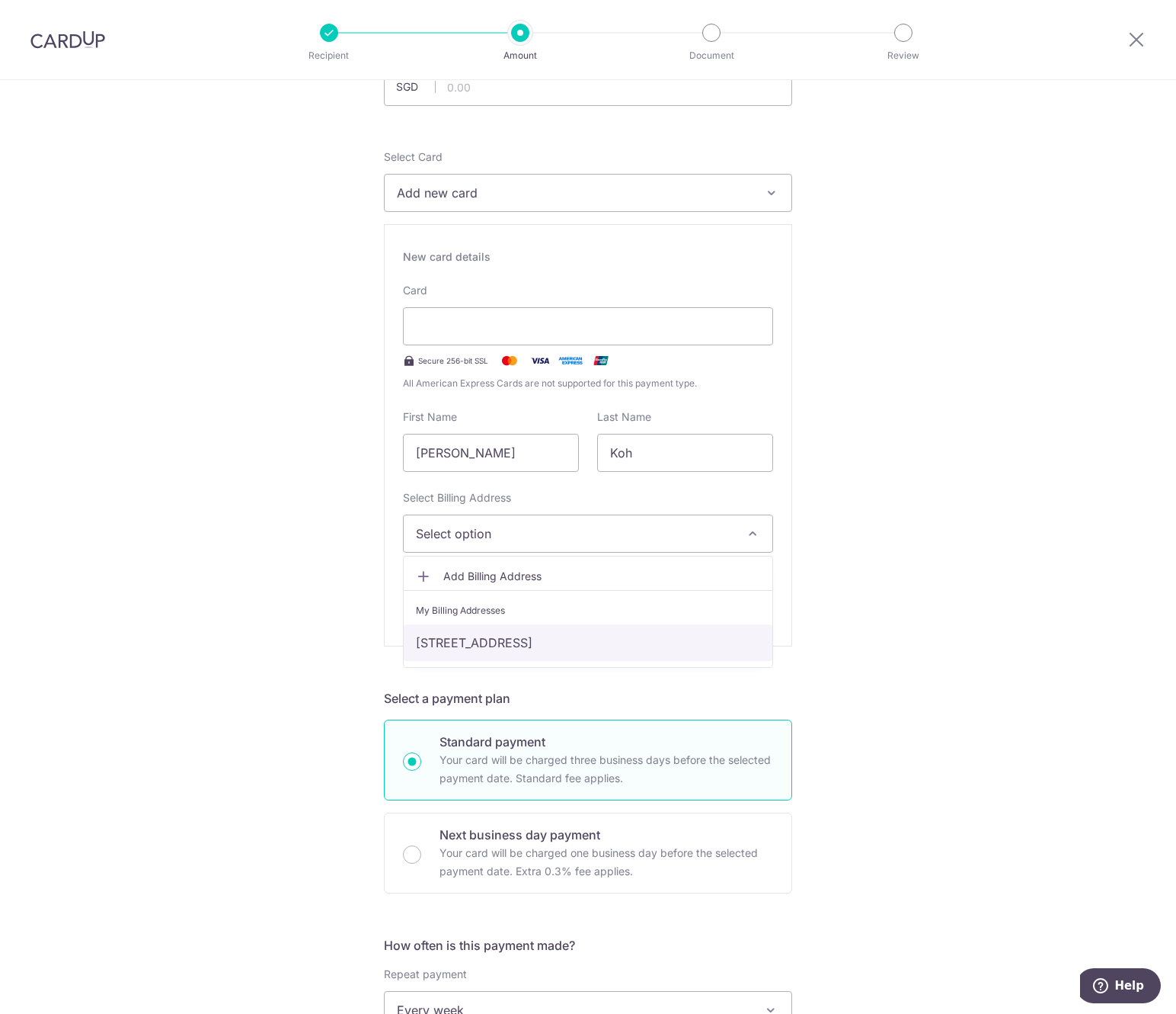
click at [579, 644] on link "914 east coast road #03-02, Singapore, singapore, Singapore-459108" at bounding box center [588, 642] width 368 height 37
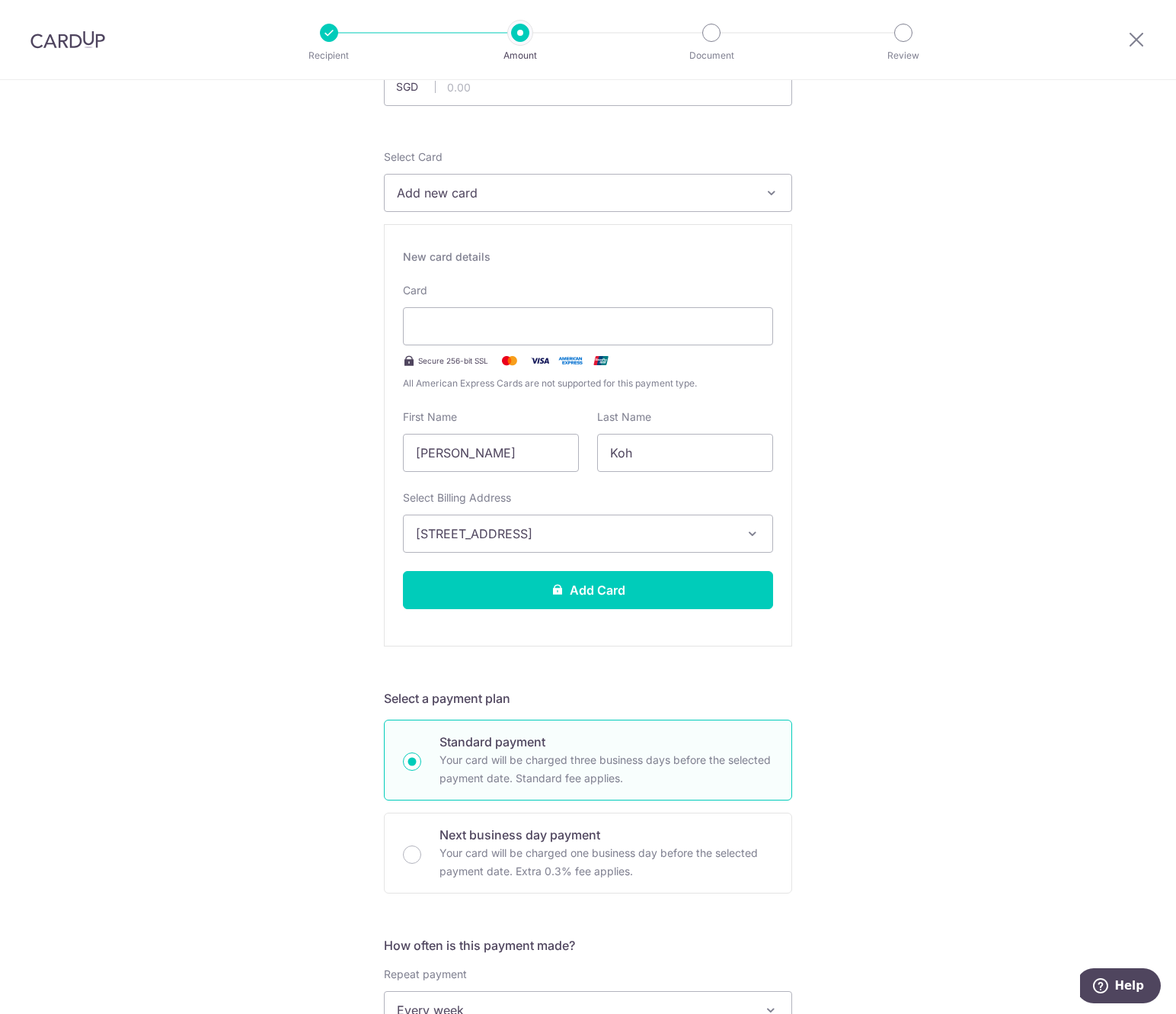
click at [835, 553] on div "Tell us more about your payment Enter payment amount SGD Recipient added succes…" at bounding box center [588, 884] width 1176 height 1883
click at [702, 587] on button "Add Card" at bounding box center [588, 589] width 370 height 38
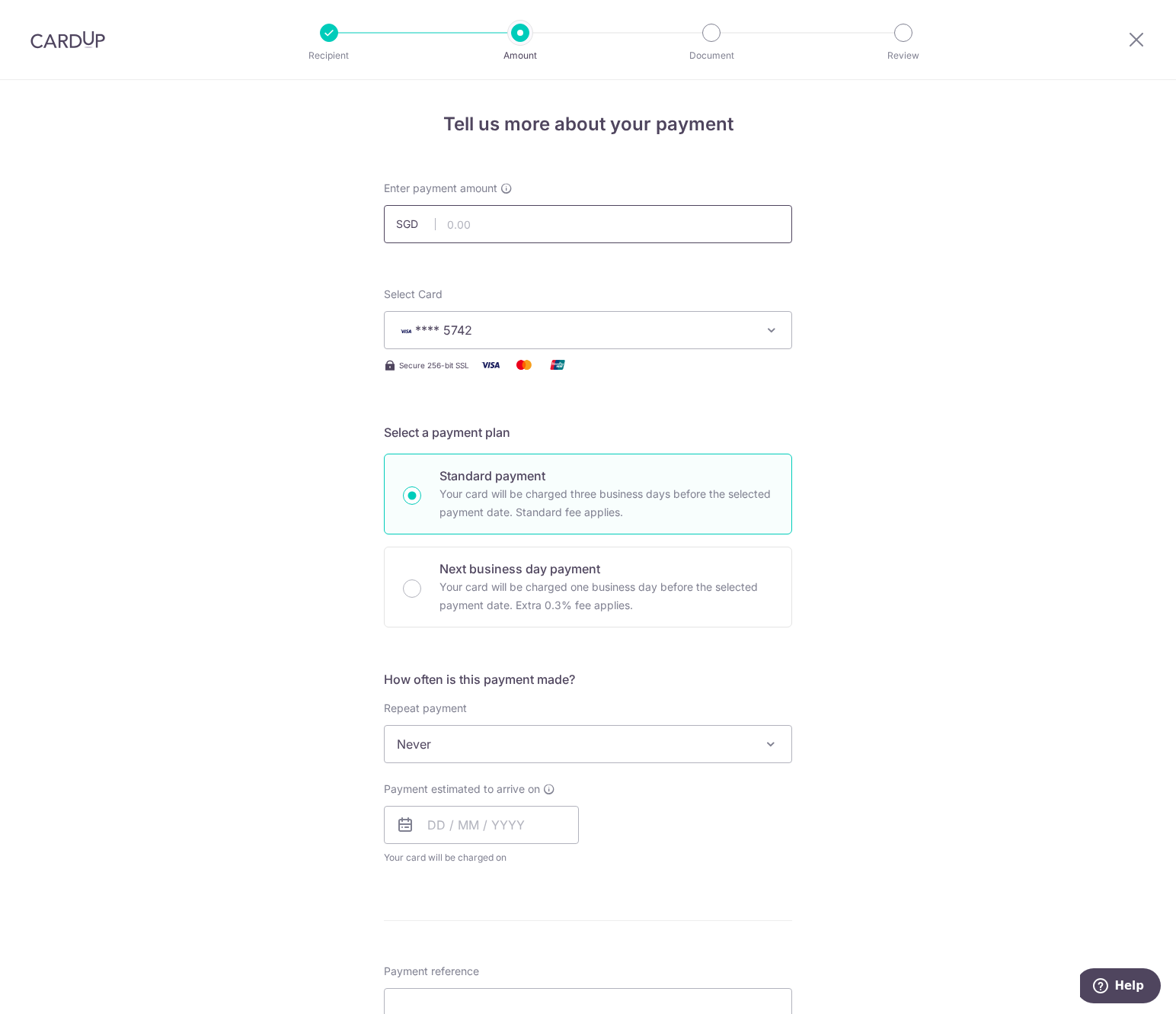
click at [552, 230] on input "text" at bounding box center [588, 224] width 409 height 38
click at [990, 239] on div "Tell us more about your payment Enter payment amount SGD 38750 Card added succe…" at bounding box center [588, 813] width 1176 height 1466
type input "38,750.00"
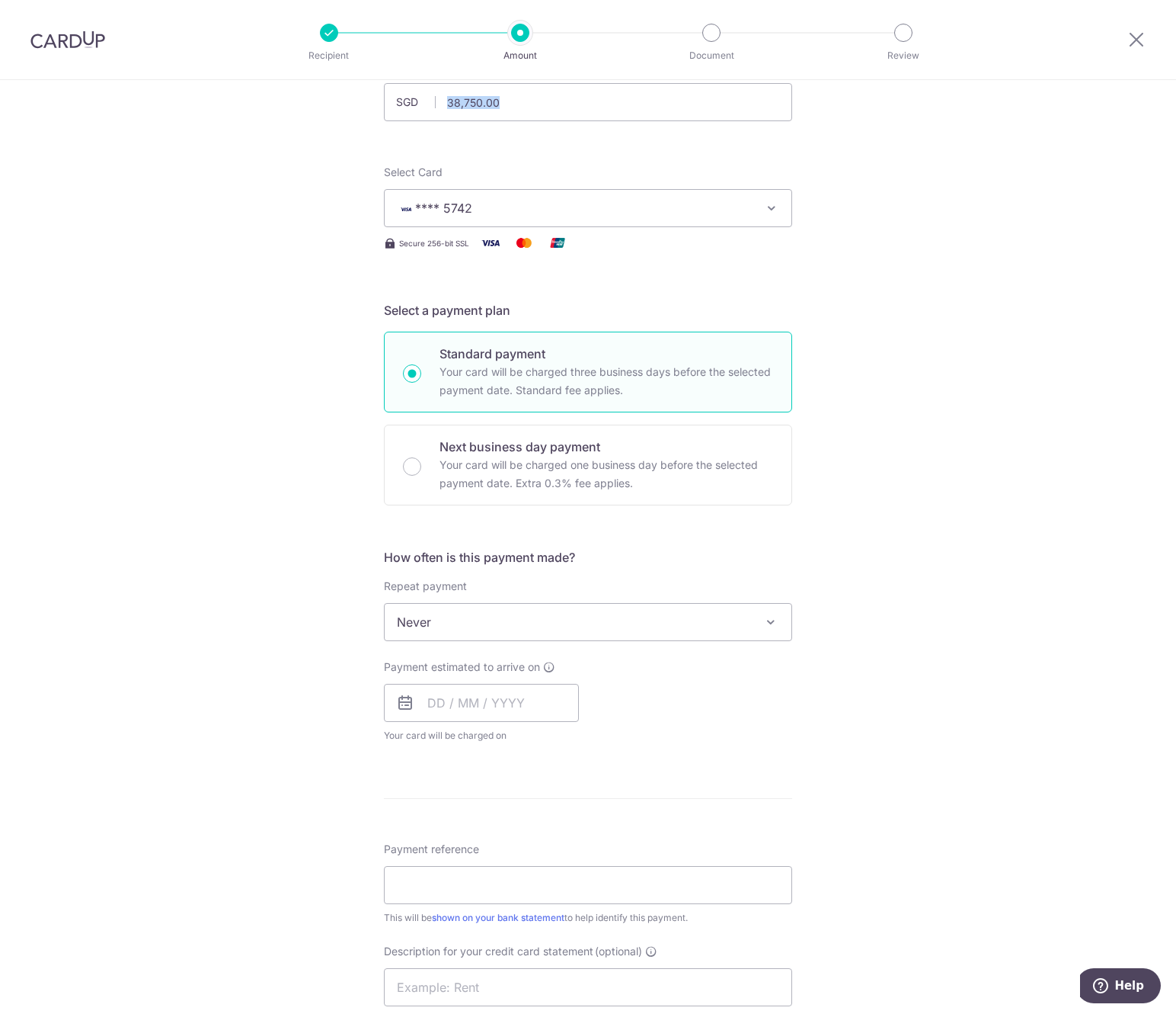
scroll to position [124, 0]
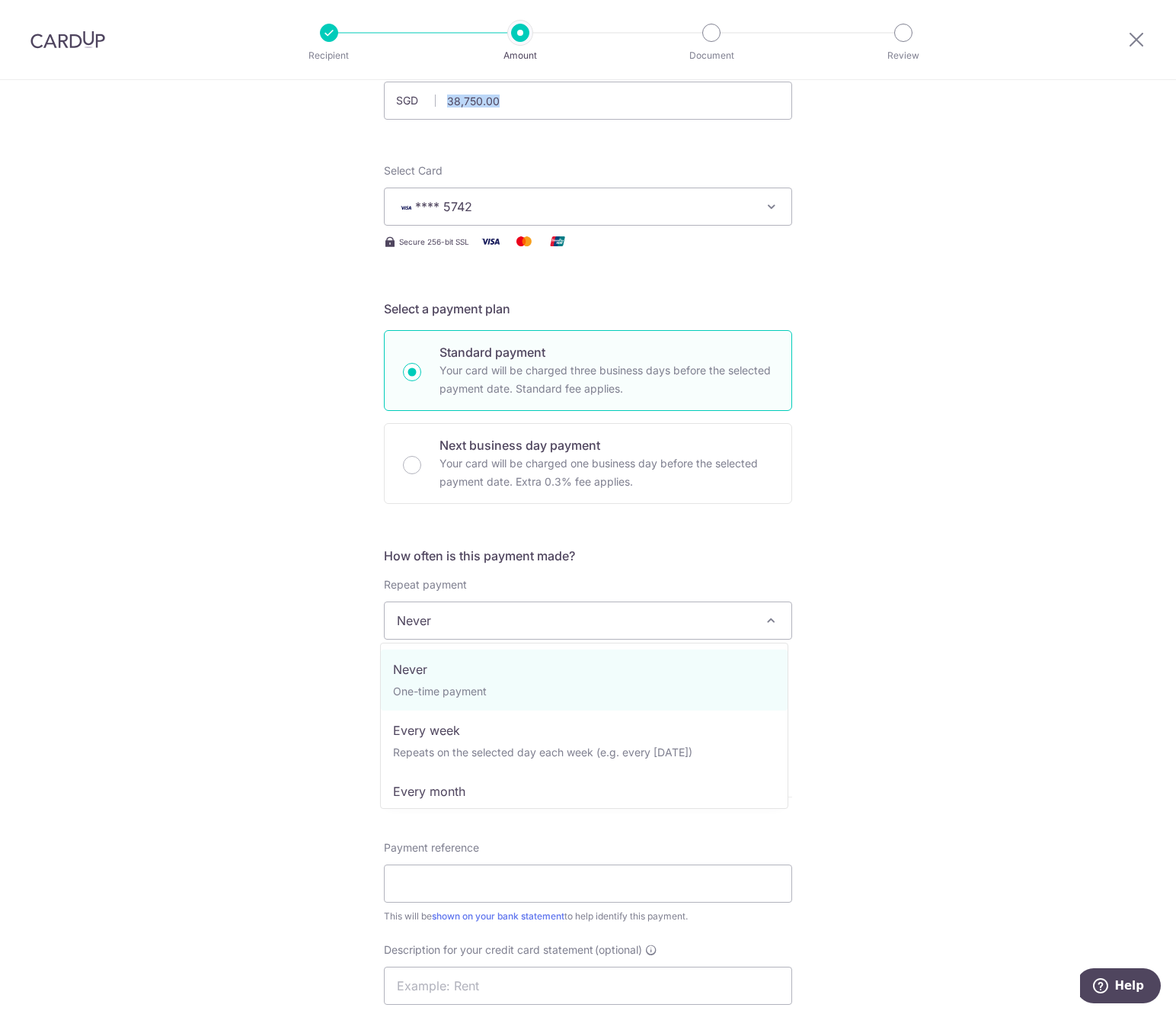
click at [681, 618] on span "Never" at bounding box center [588, 620] width 407 height 37
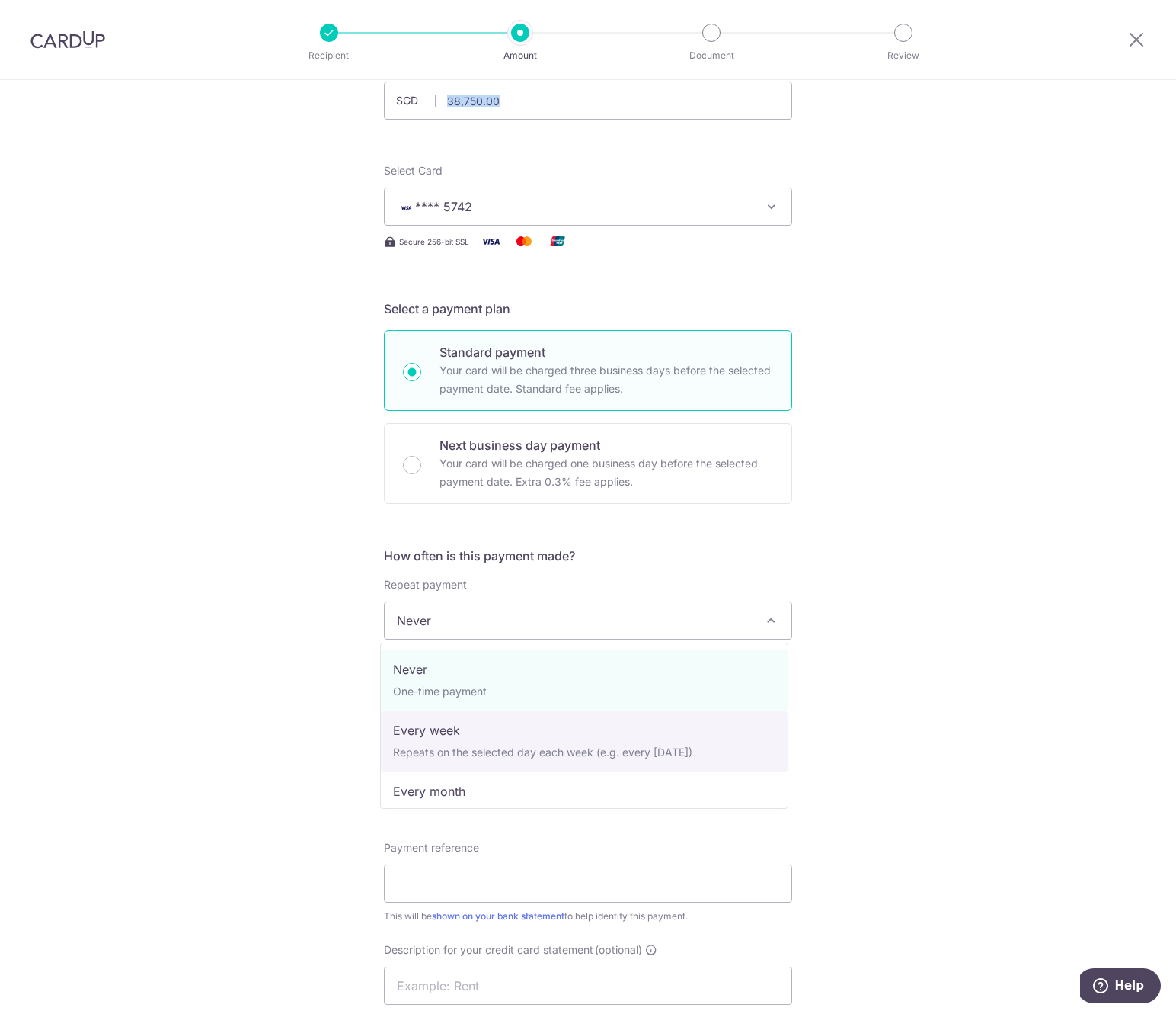
select select "2"
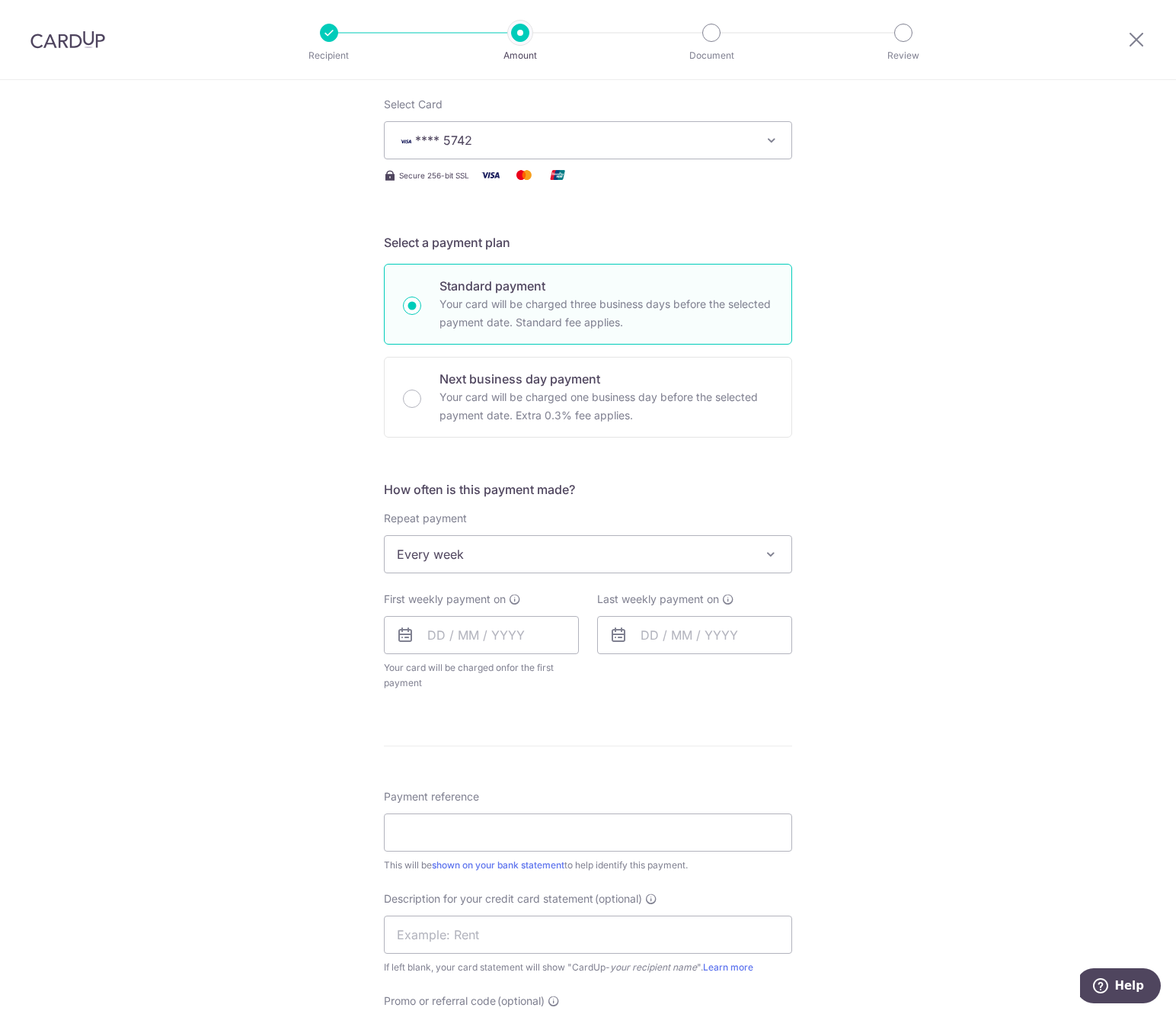
scroll to position [274, 0]
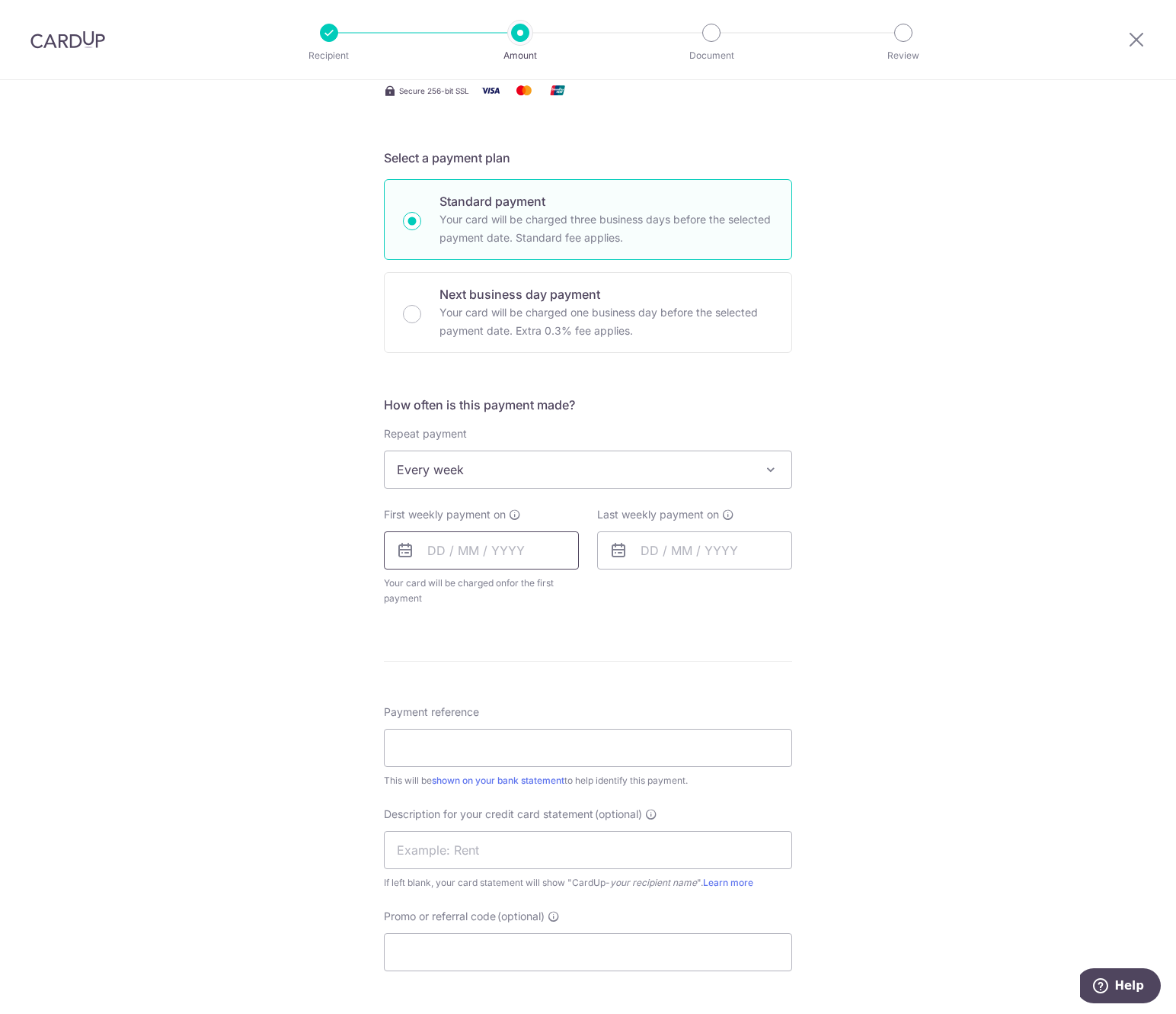
click at [505, 554] on input "text" at bounding box center [481, 550] width 195 height 38
click at [506, 659] on table "Sun Mon Tue Wed Thu Fri Sat 1 2 3 4 5 6 7 8 9 10 11 12 13 14 15 16 17 18 19 20 …" at bounding box center [506, 704] width 213 height 183
click at [441, 686] on link "6" at bounding box center [445, 688] width 25 height 25
type input "[DATE]"
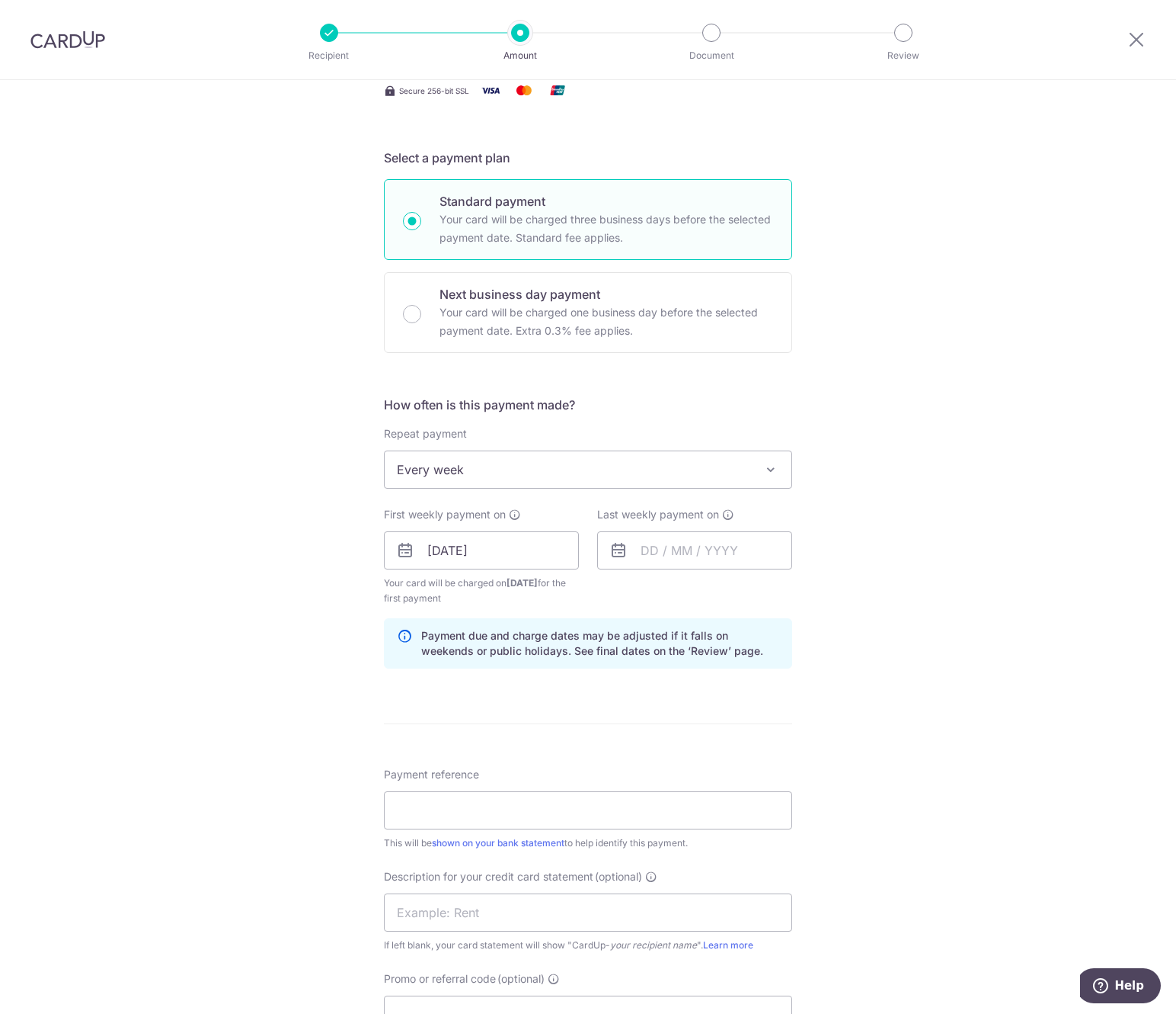
scroll to position [343, 0]
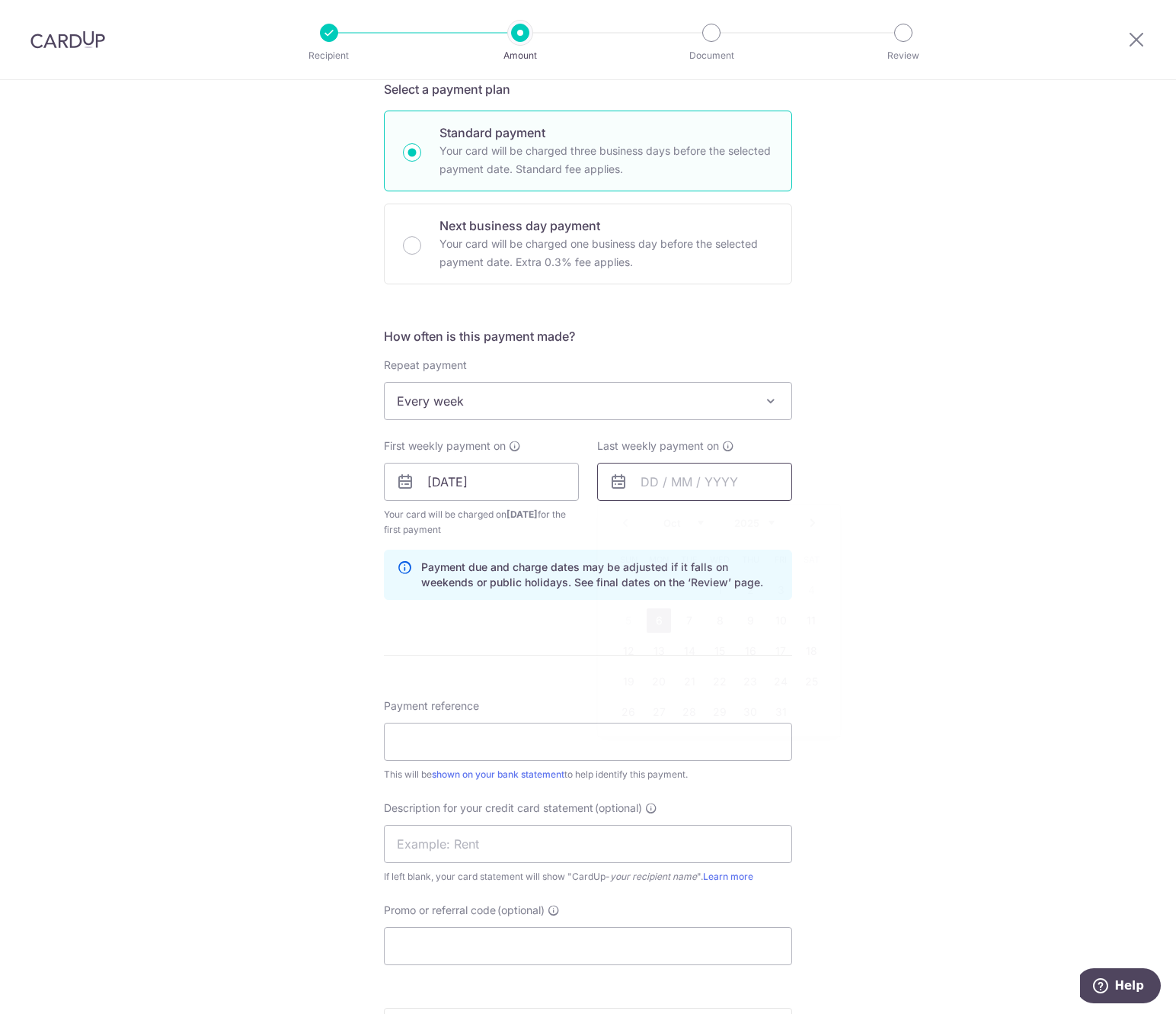
click at [747, 470] on input "text" at bounding box center [694, 481] width 195 height 38
click at [805, 524] on link "Next" at bounding box center [813, 523] width 18 height 18
click at [656, 714] on link "24" at bounding box center [658, 711] width 25 height 25
type input "[DATE]"
click at [861, 619] on div "Tell us more about your payment Enter payment amount SGD 38,750.00 38750.00 Car…" at bounding box center [588, 508] width 1176 height 1543
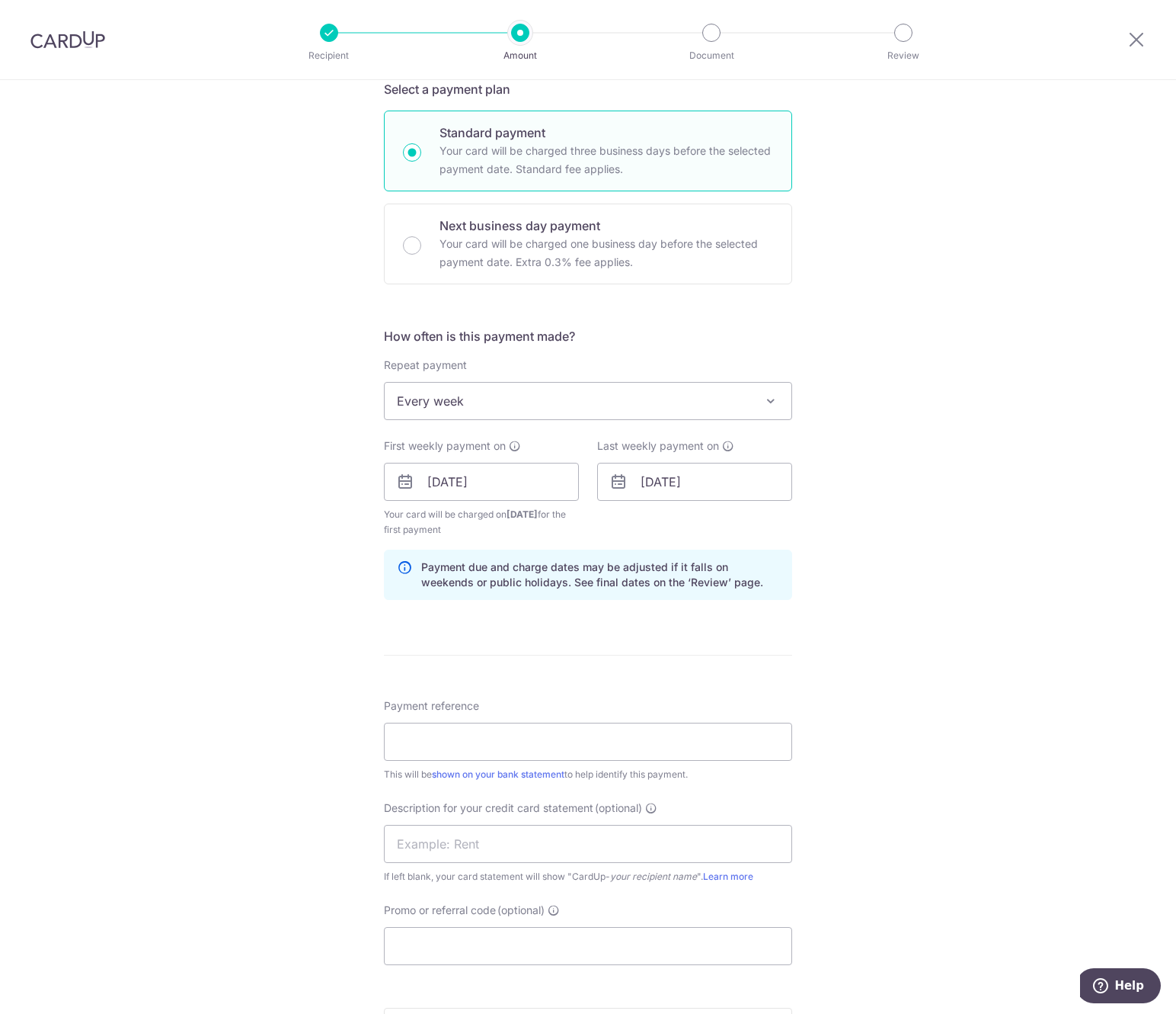
scroll to position [466, 0]
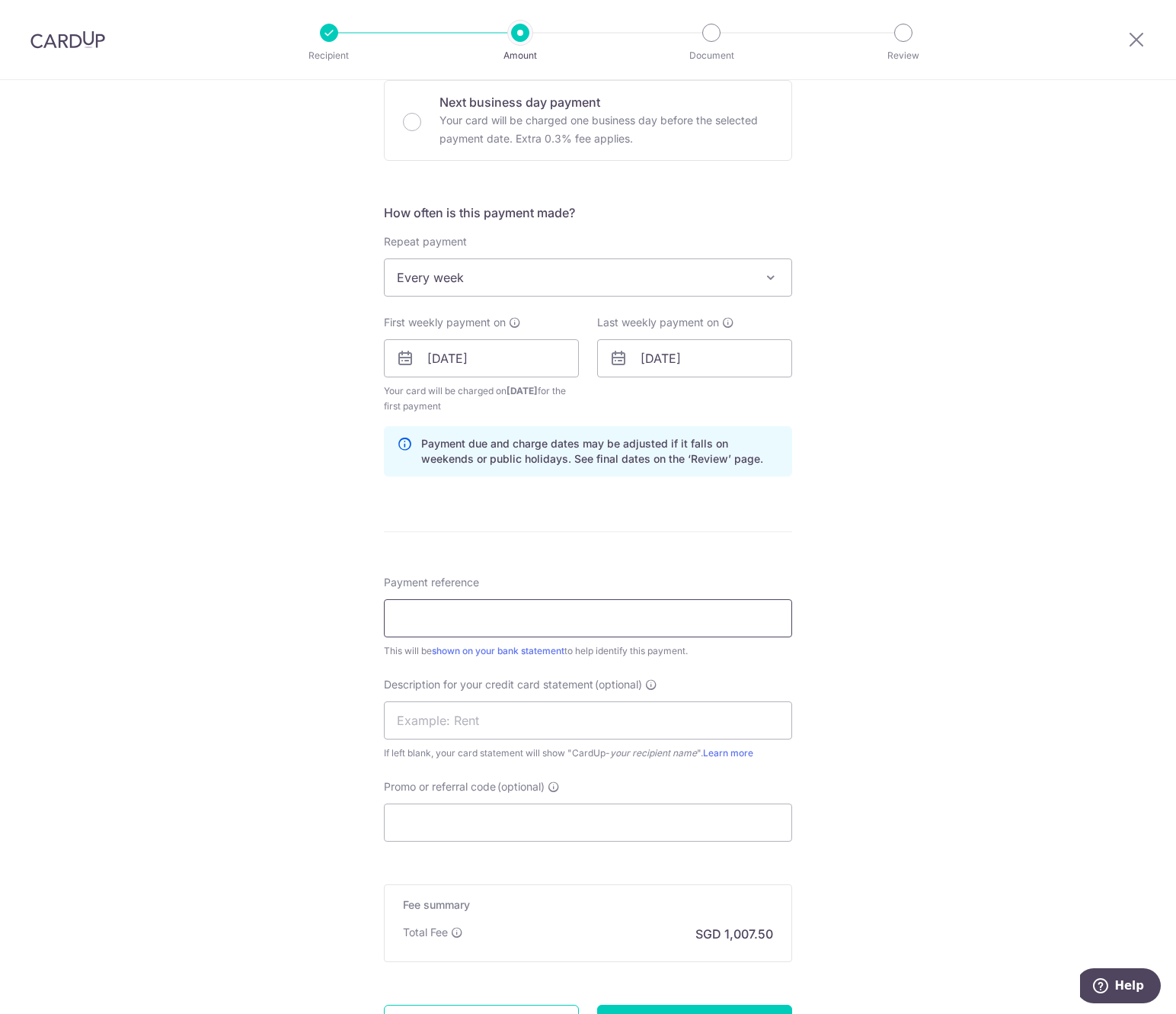
click at [706, 625] on input "Payment reference" at bounding box center [588, 618] width 409 height 38
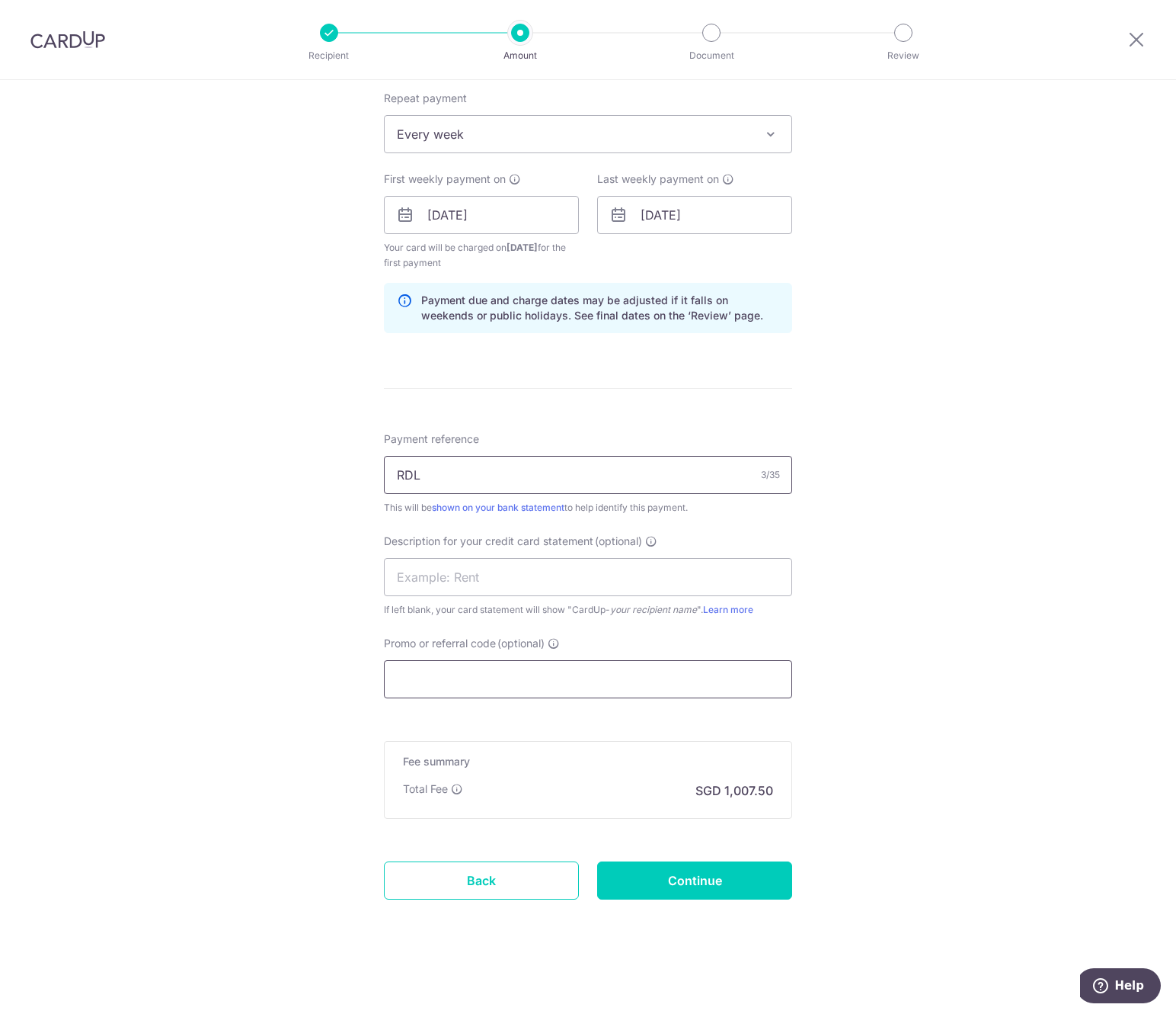
type input "RDL"
click at [520, 680] on input "Promo or referral code (optional)" at bounding box center [588, 678] width 409 height 38
paste input "BREC179"
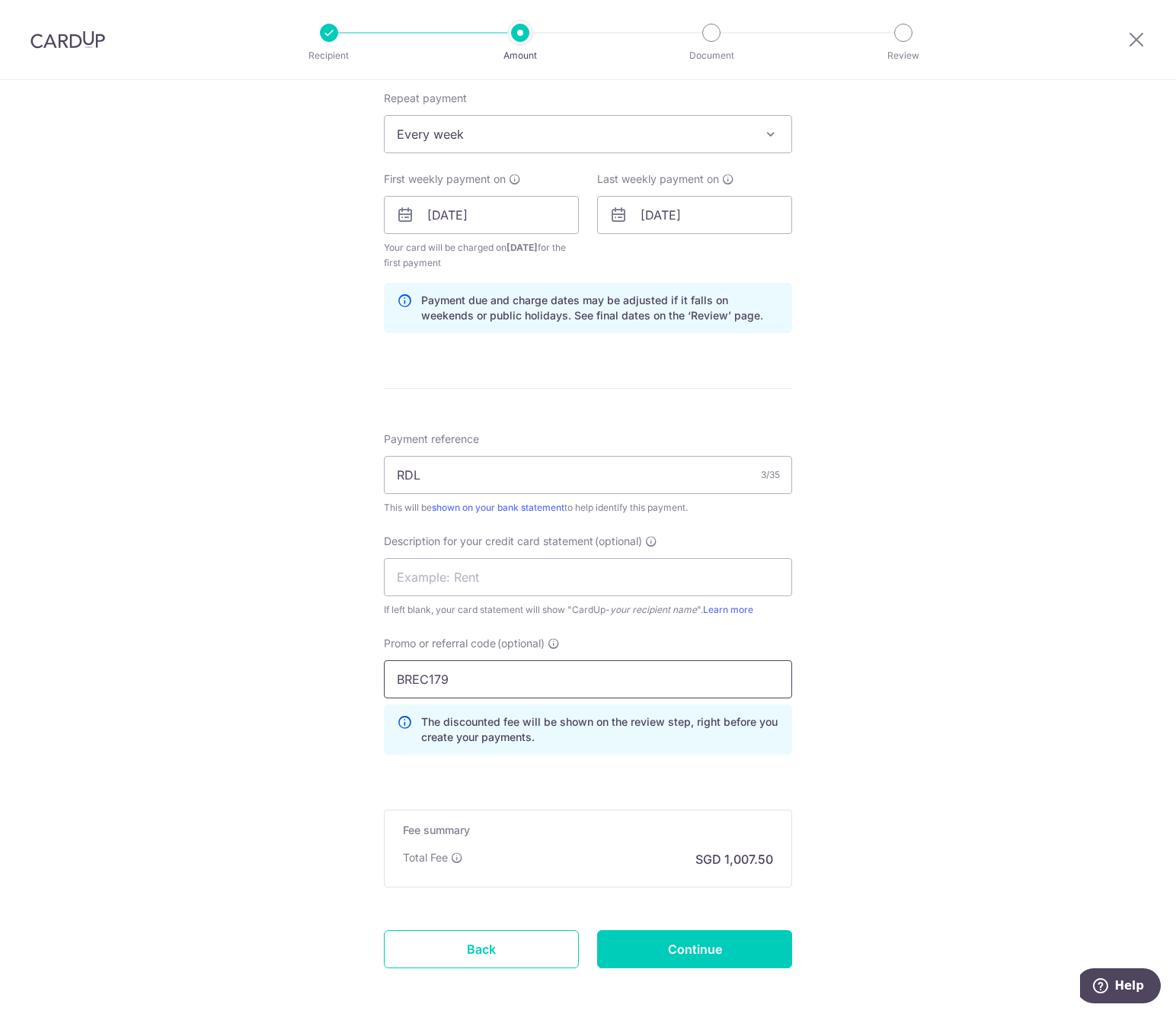
type input "BREC179"
click at [965, 671] on div "Tell us more about your payment Enter payment amount SGD 38,750.00 38750.00 Car…" at bounding box center [588, 276] width 1176 height 1612
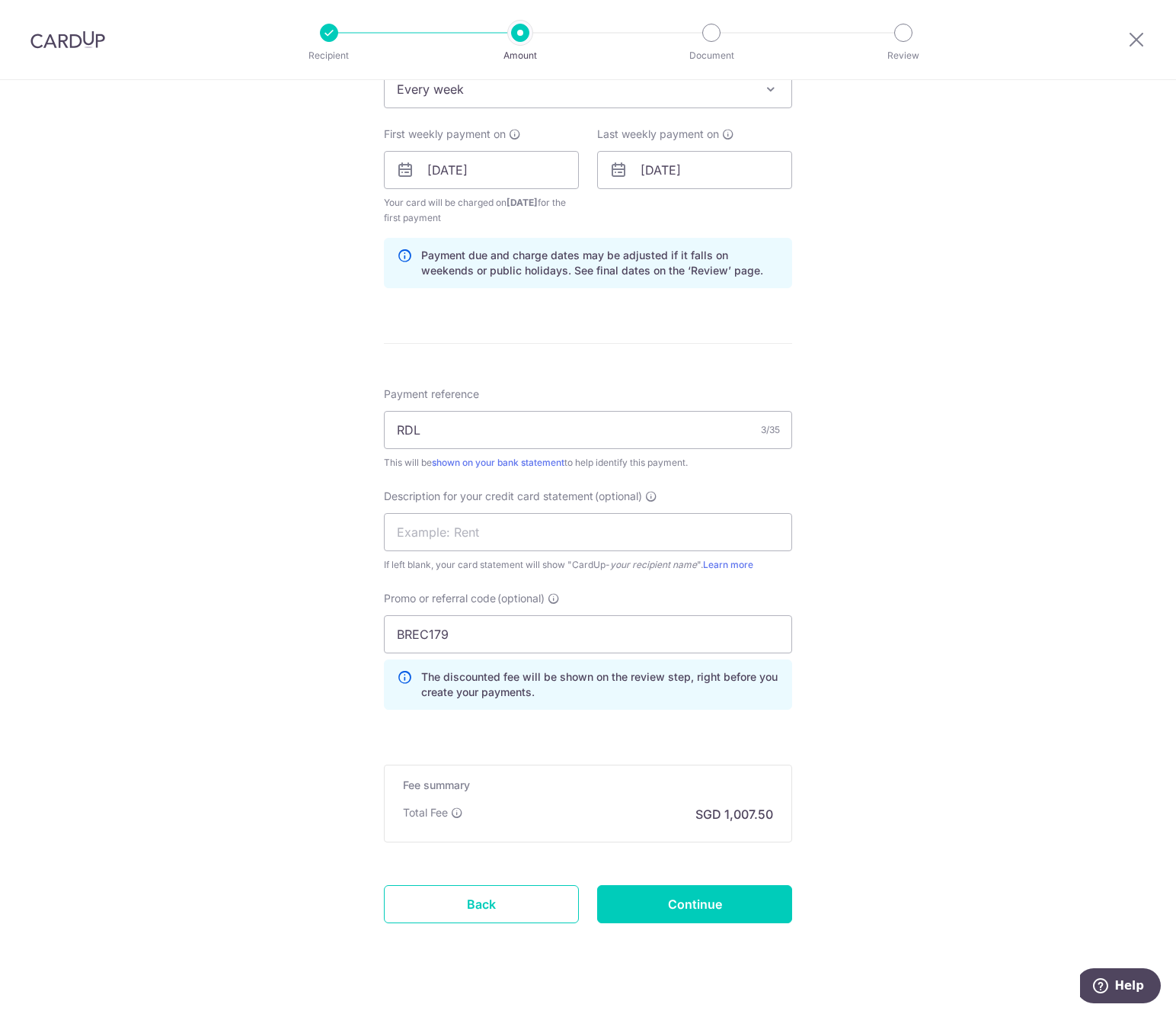
scroll to position [678, 0]
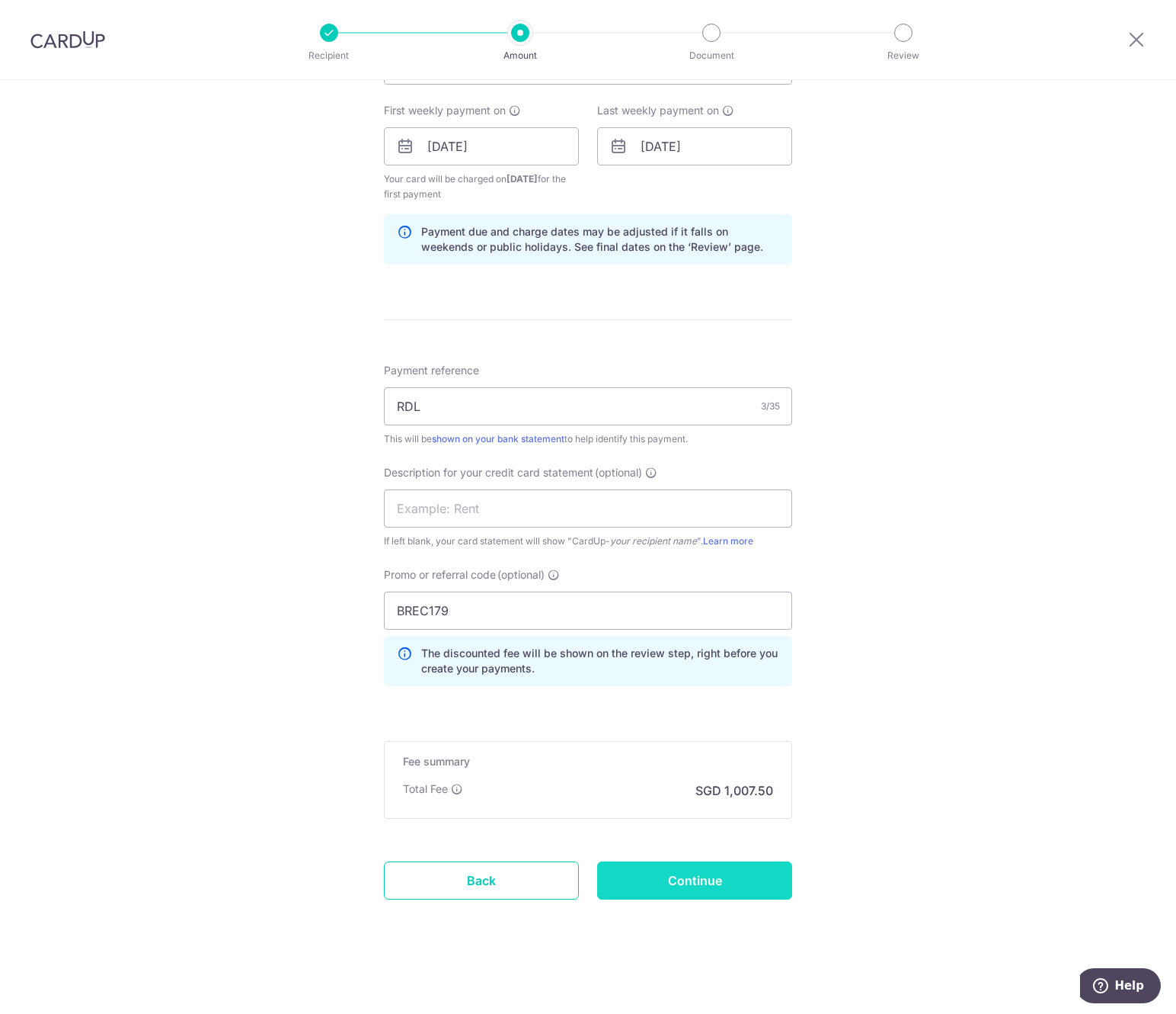
click at [664, 880] on input "Continue" at bounding box center [694, 880] width 195 height 38
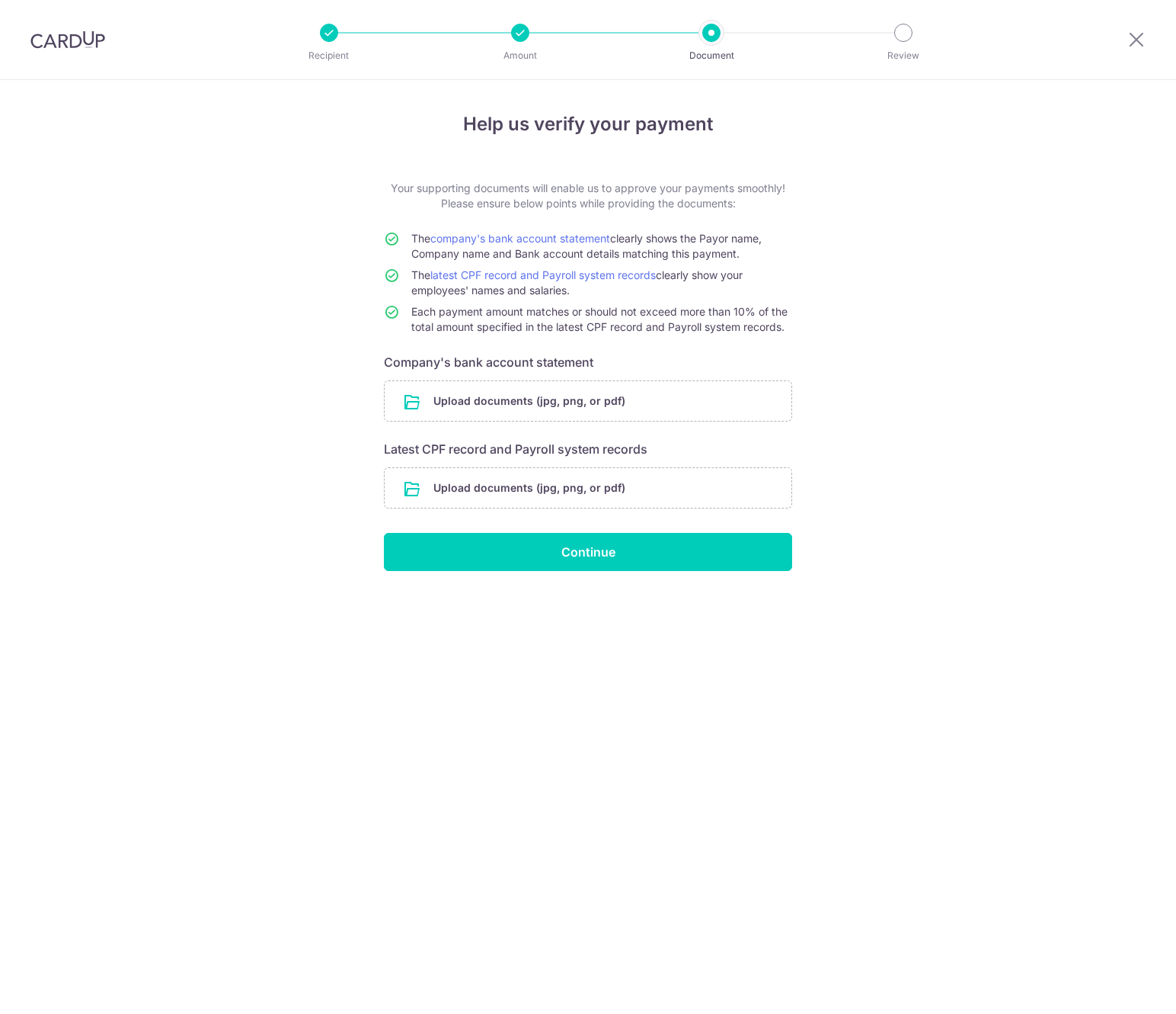
click at [974, 355] on div "Help us verify your payment Your supporting documents will enable us to approve…" at bounding box center [588, 547] width 1176 height 934
click at [599, 491] on input "file" at bounding box center [588, 488] width 407 height 40
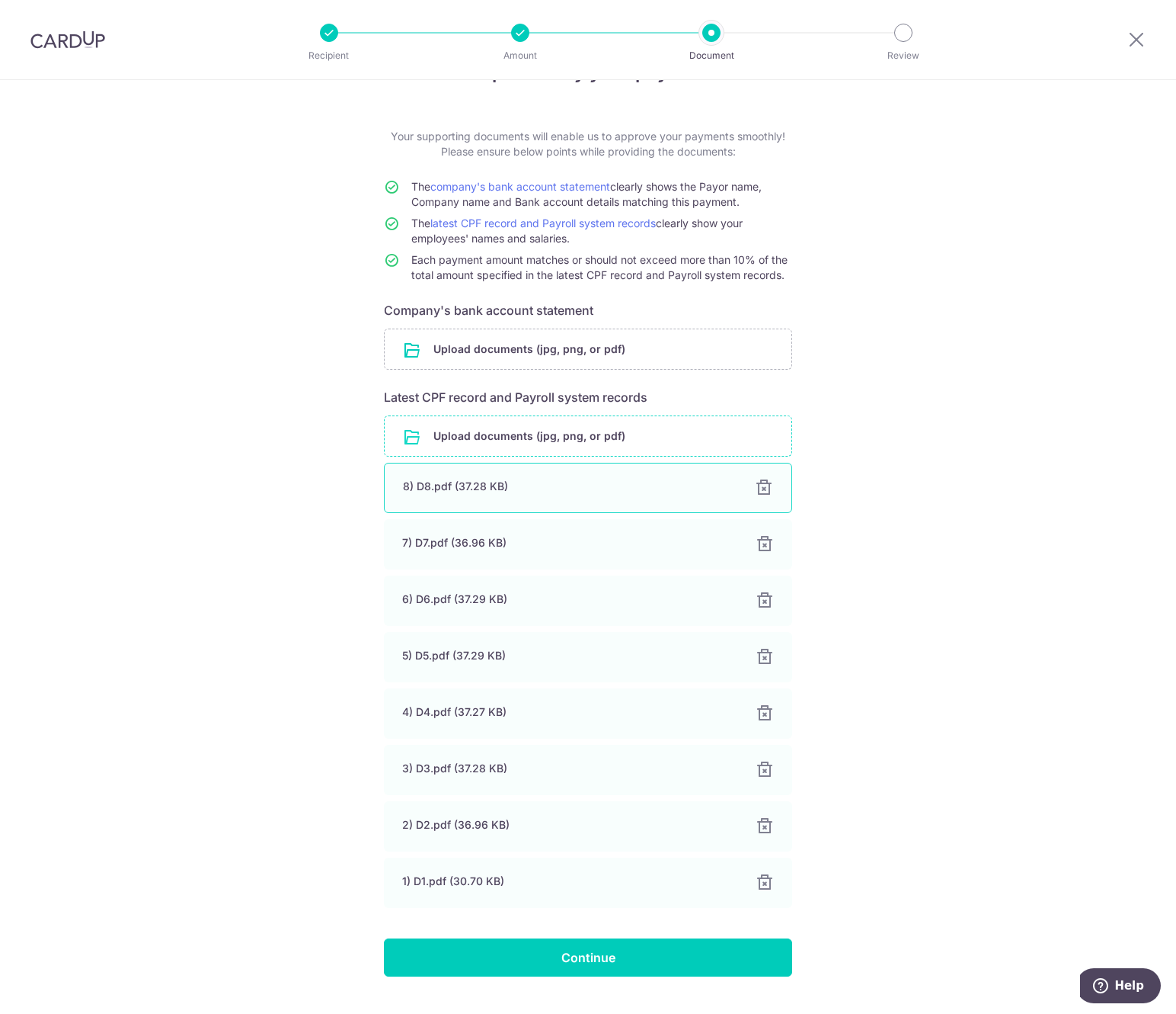
scroll to position [54, 0]
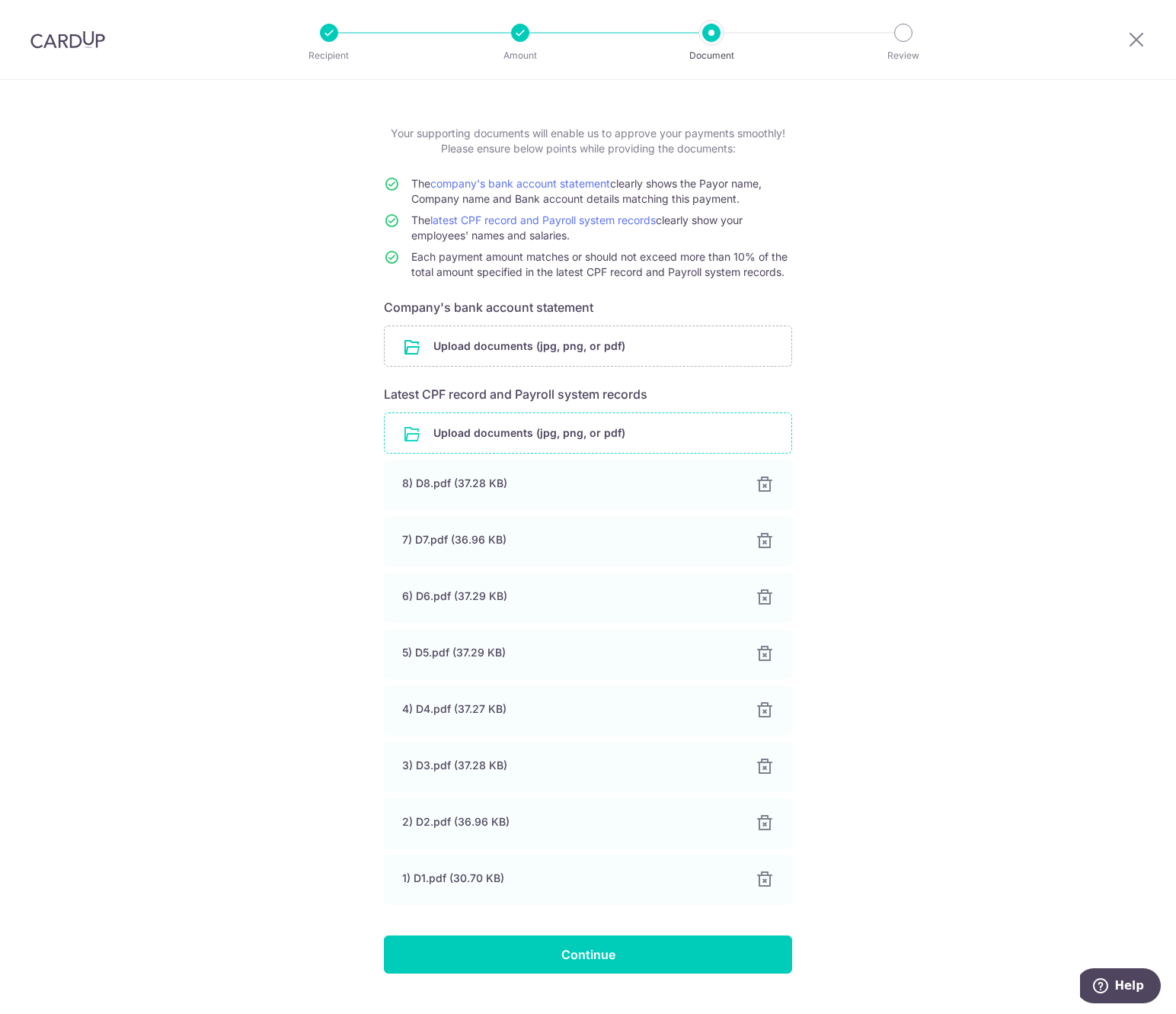
click at [519, 429] on input "file" at bounding box center [588, 433] width 407 height 40
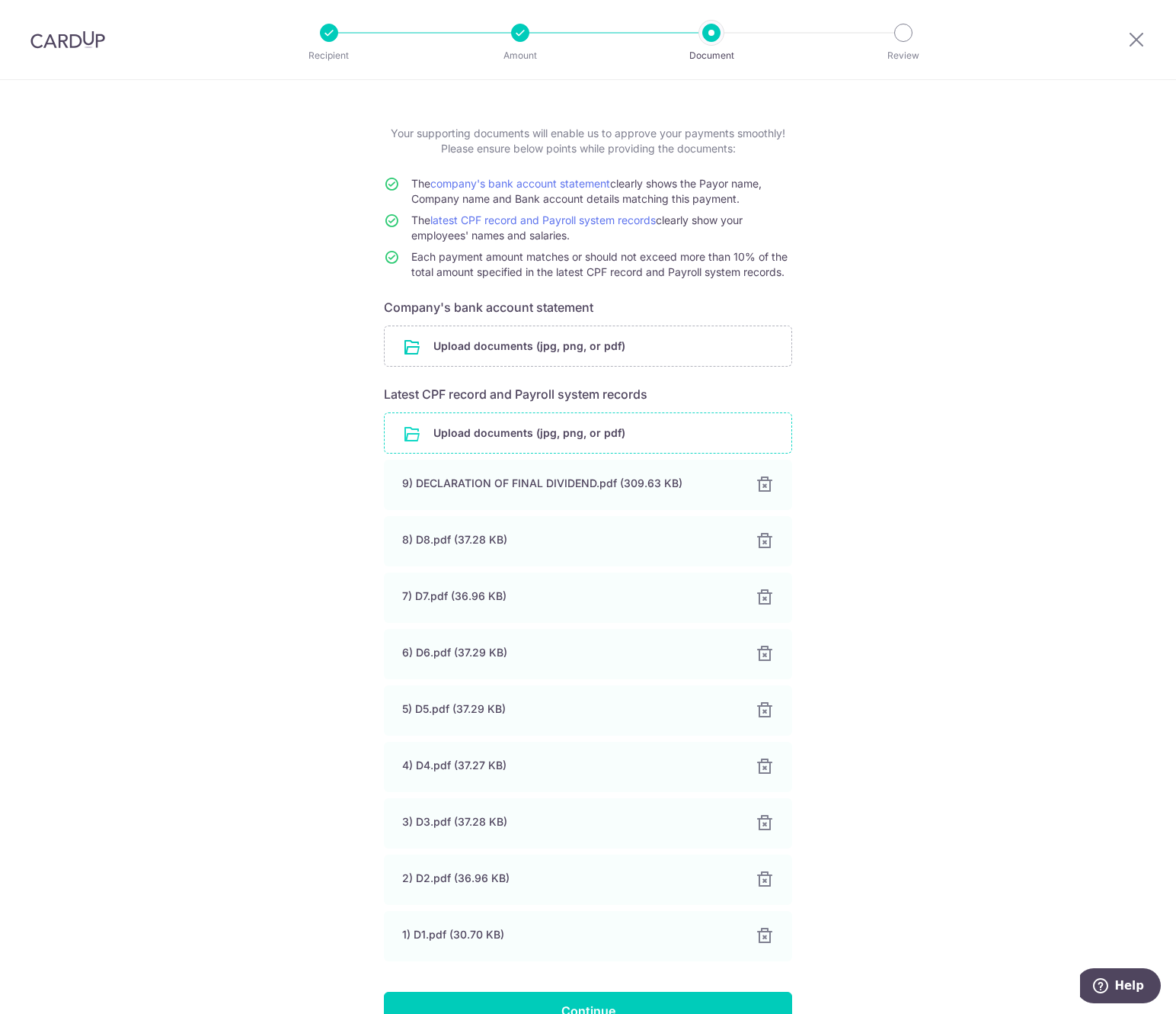
scroll to position [42, 0]
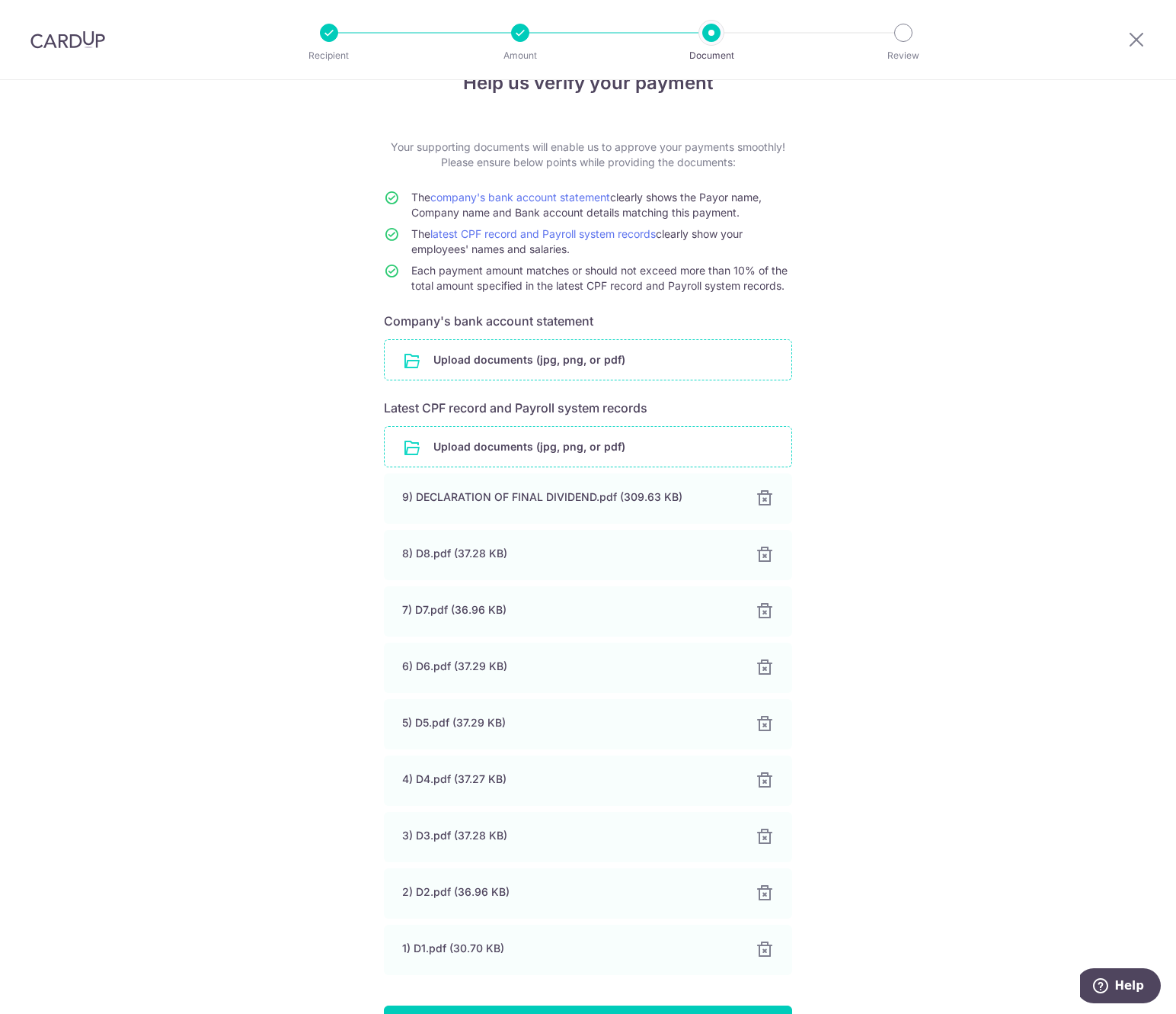
click at [504, 361] on input "file" at bounding box center [588, 359] width 407 height 40
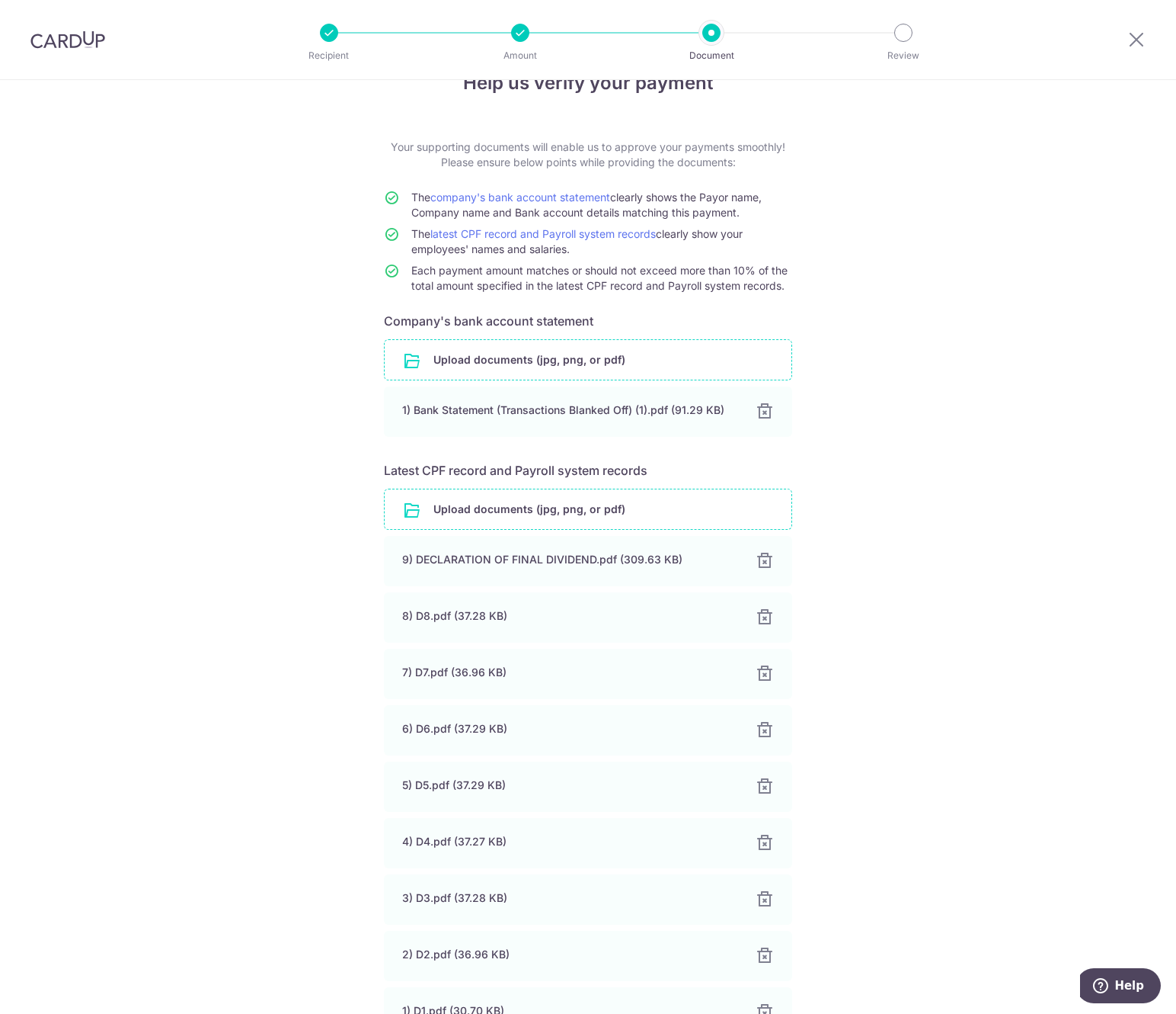
scroll to position [205, 0]
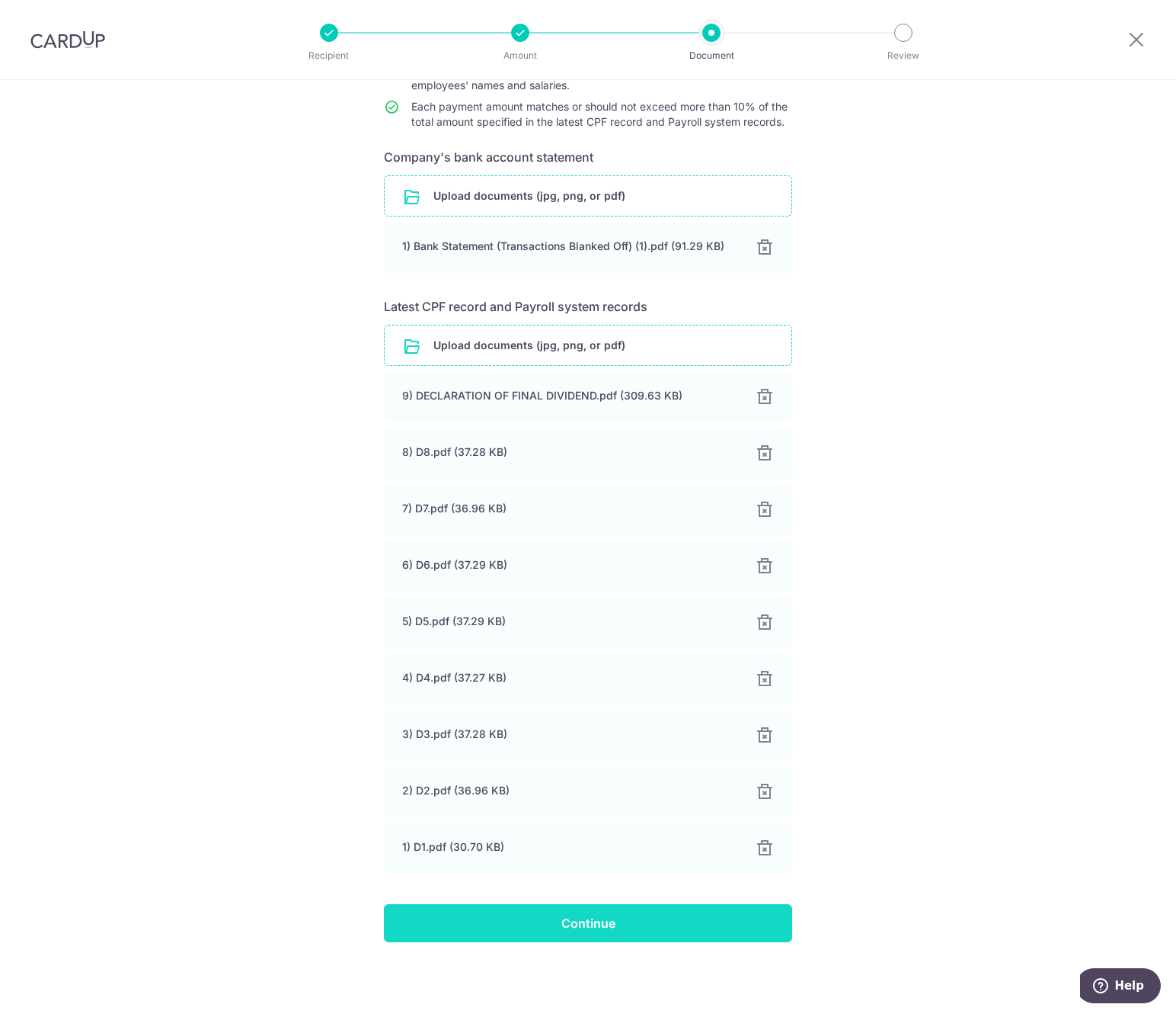
click at [659, 911] on input "Continue" at bounding box center [588, 923] width 409 height 38
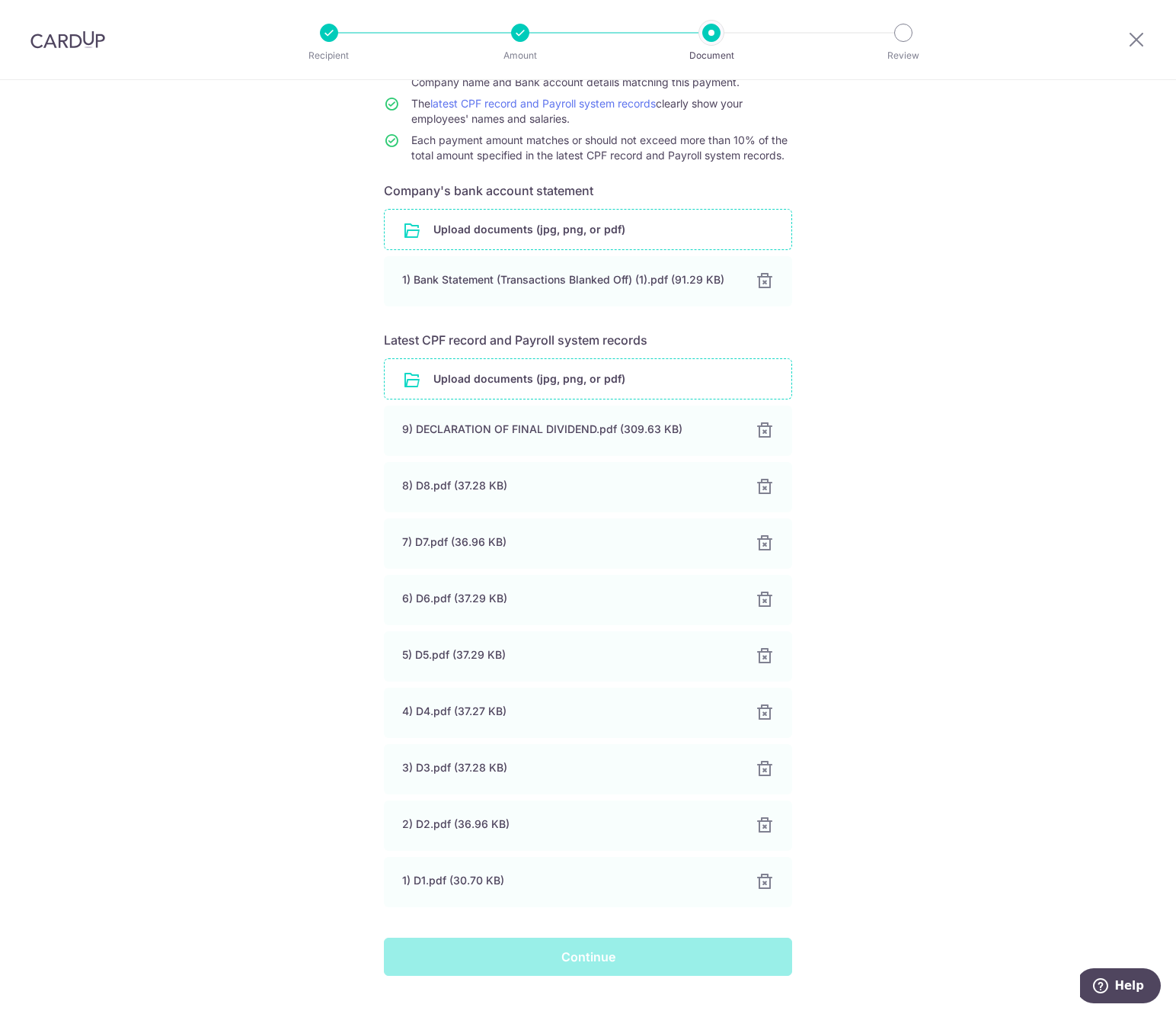
scroll to position [67, 0]
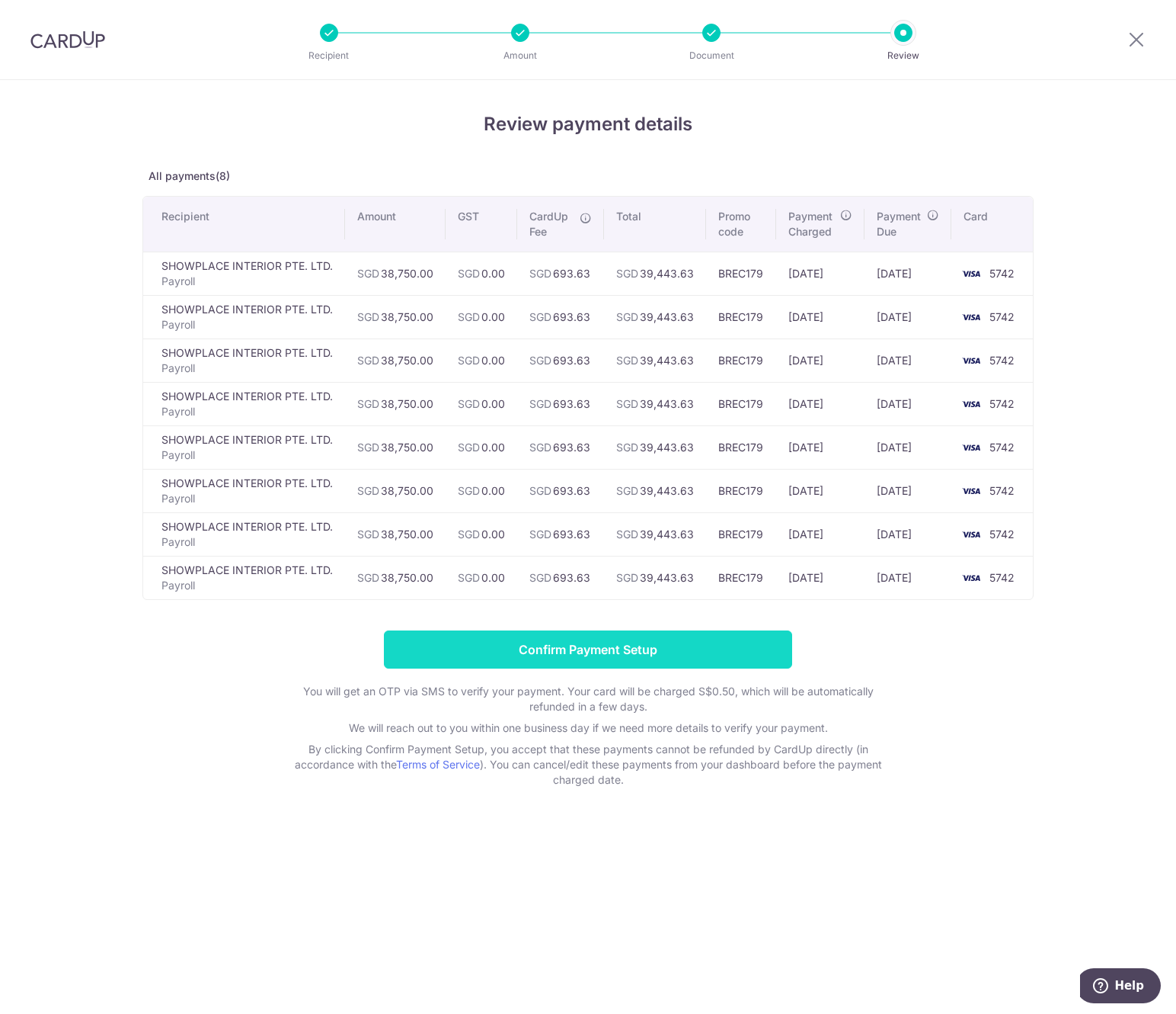
click at [739, 648] on input "Confirm Payment Setup" at bounding box center [588, 649] width 409 height 38
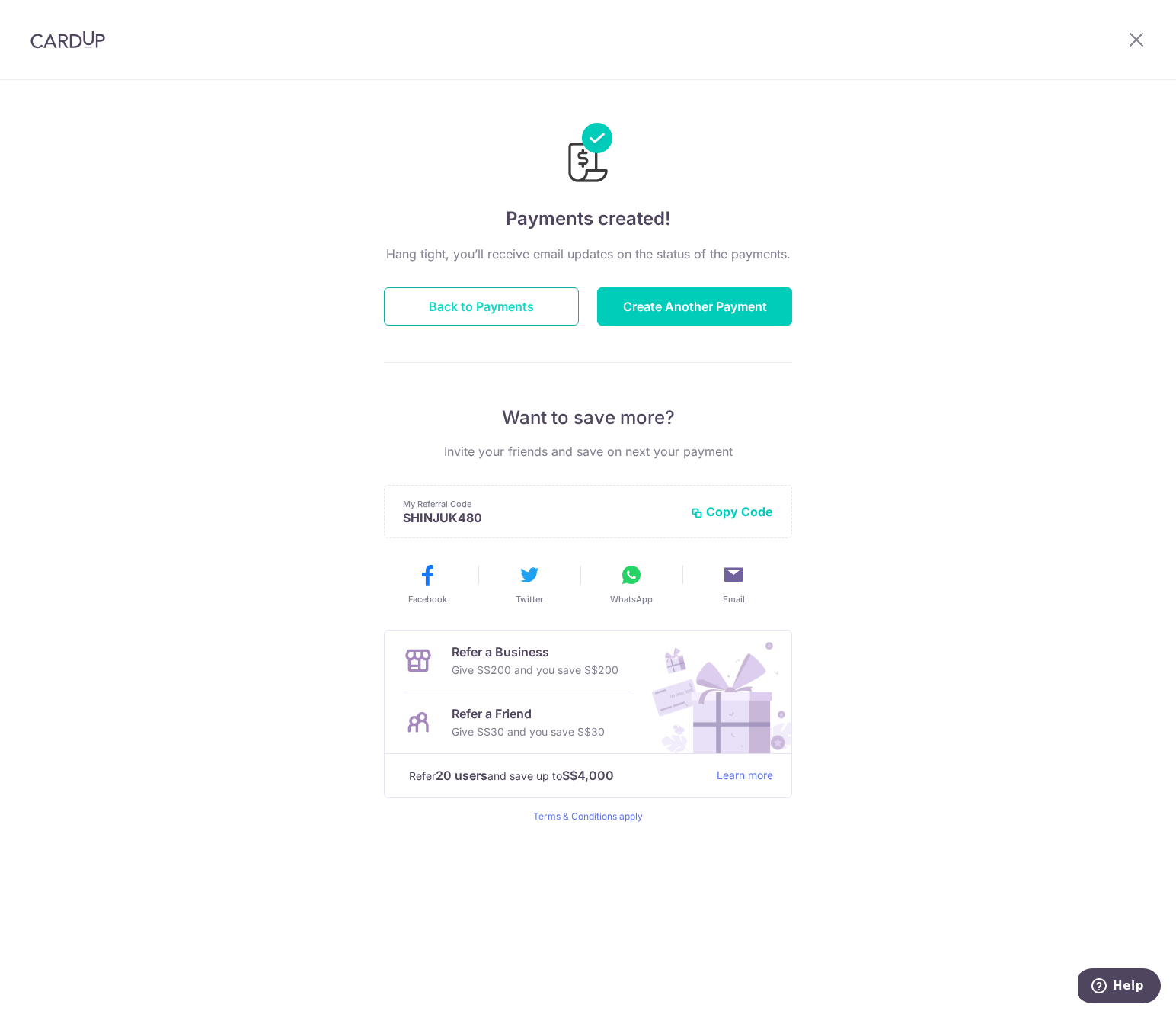
click at [542, 313] on button "Back to Payments" at bounding box center [481, 306] width 195 height 38
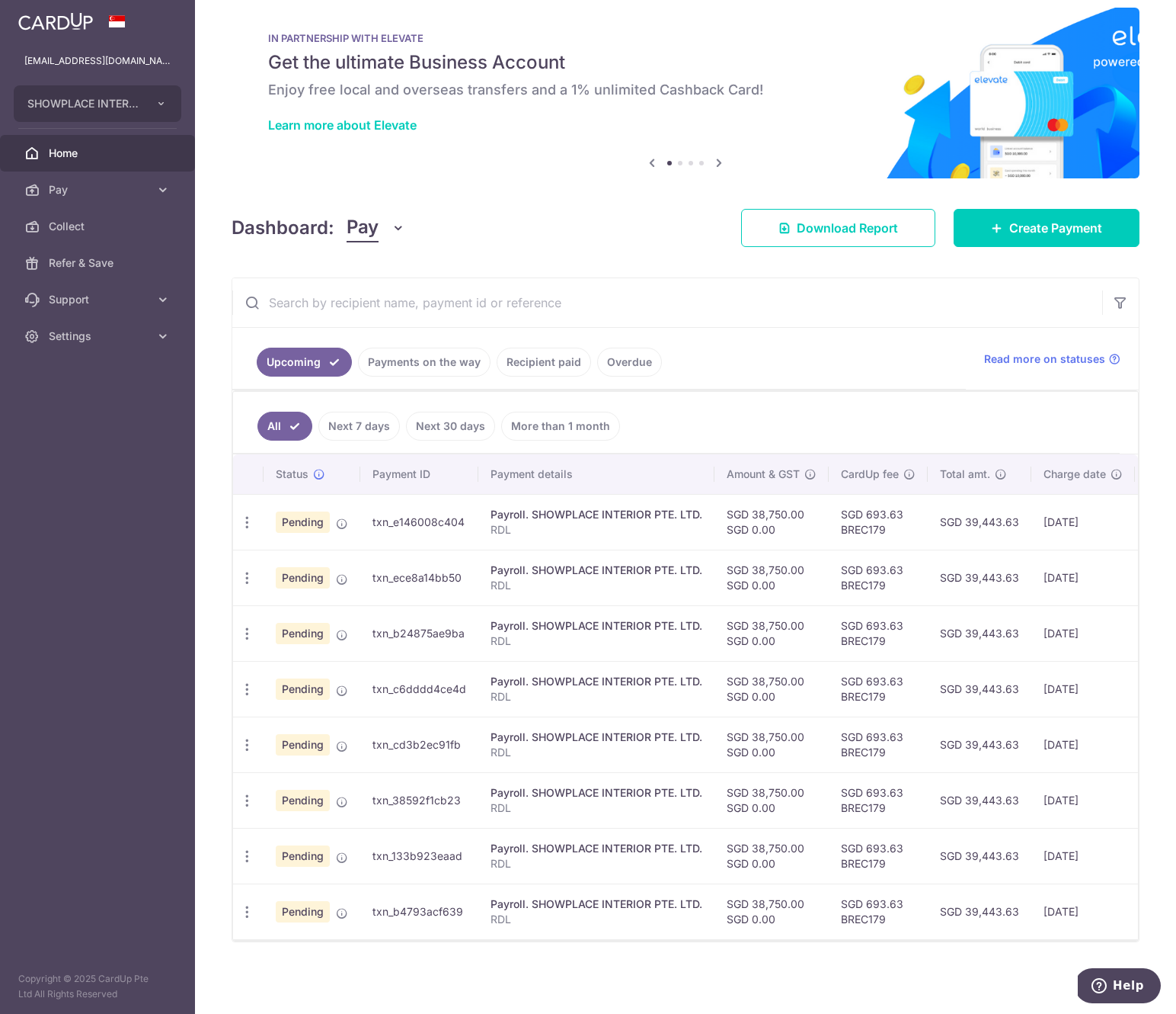
scroll to position [25, 0]
